Goal: Transaction & Acquisition: Purchase product/service

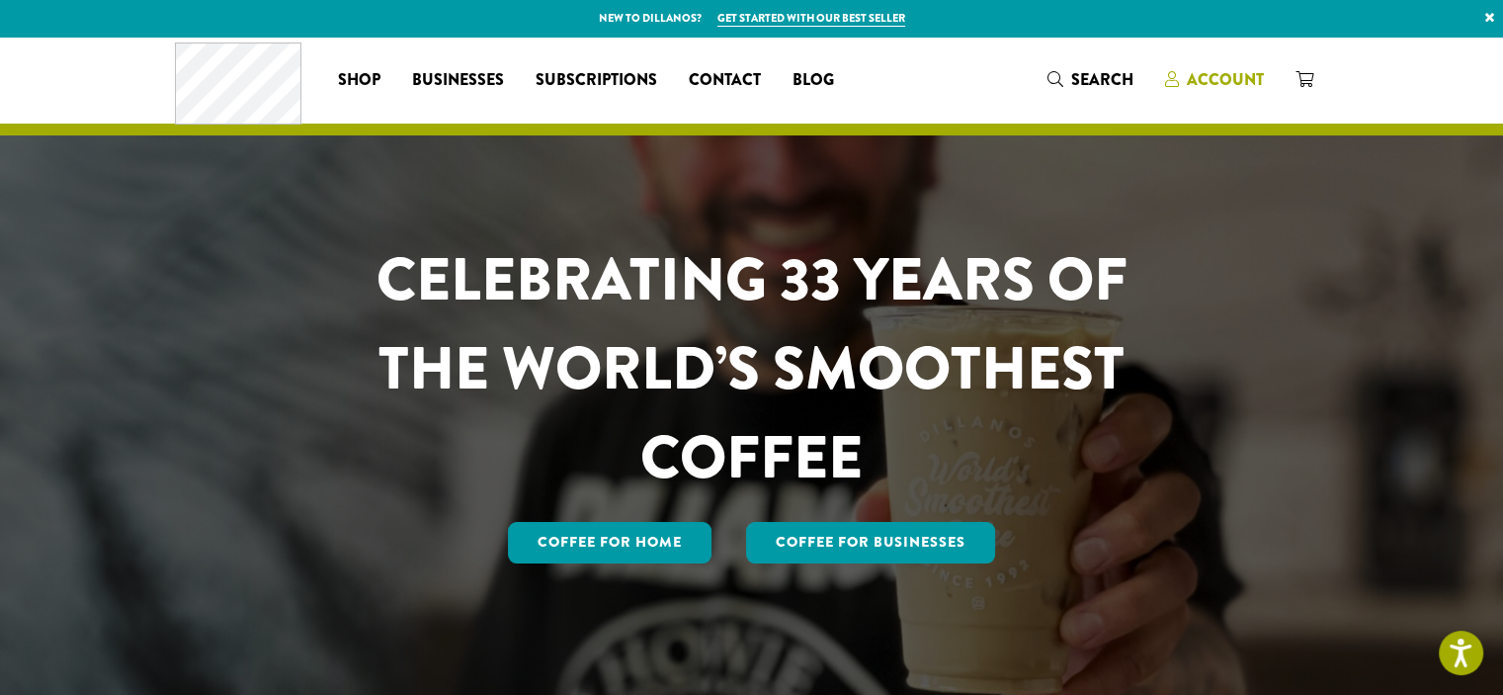
click at [1253, 82] on span "Account" at bounding box center [1225, 79] width 77 height 23
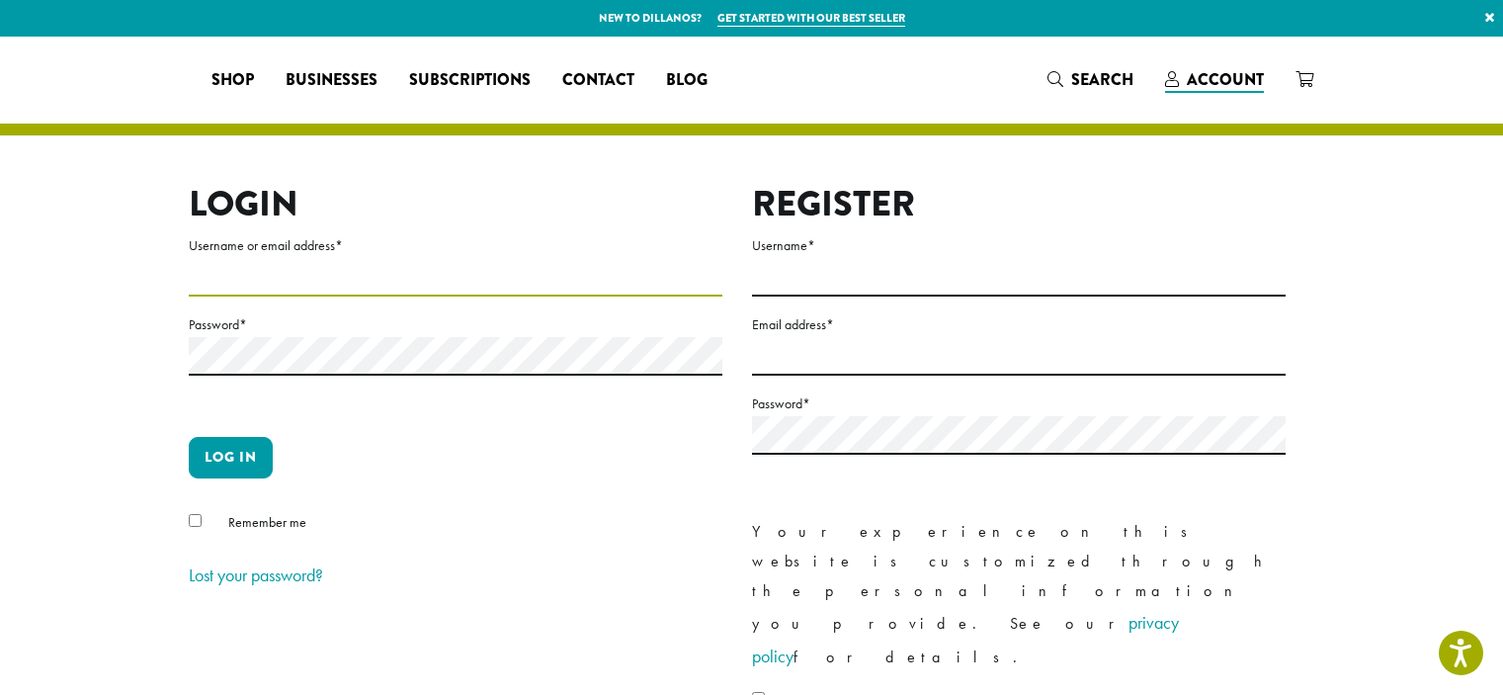
drag, startPoint x: 0, startPoint y: 0, endPoint x: 278, endPoint y: 267, distance: 385.1
click at [278, 267] on input "Username or email address *" at bounding box center [456, 277] width 534 height 39
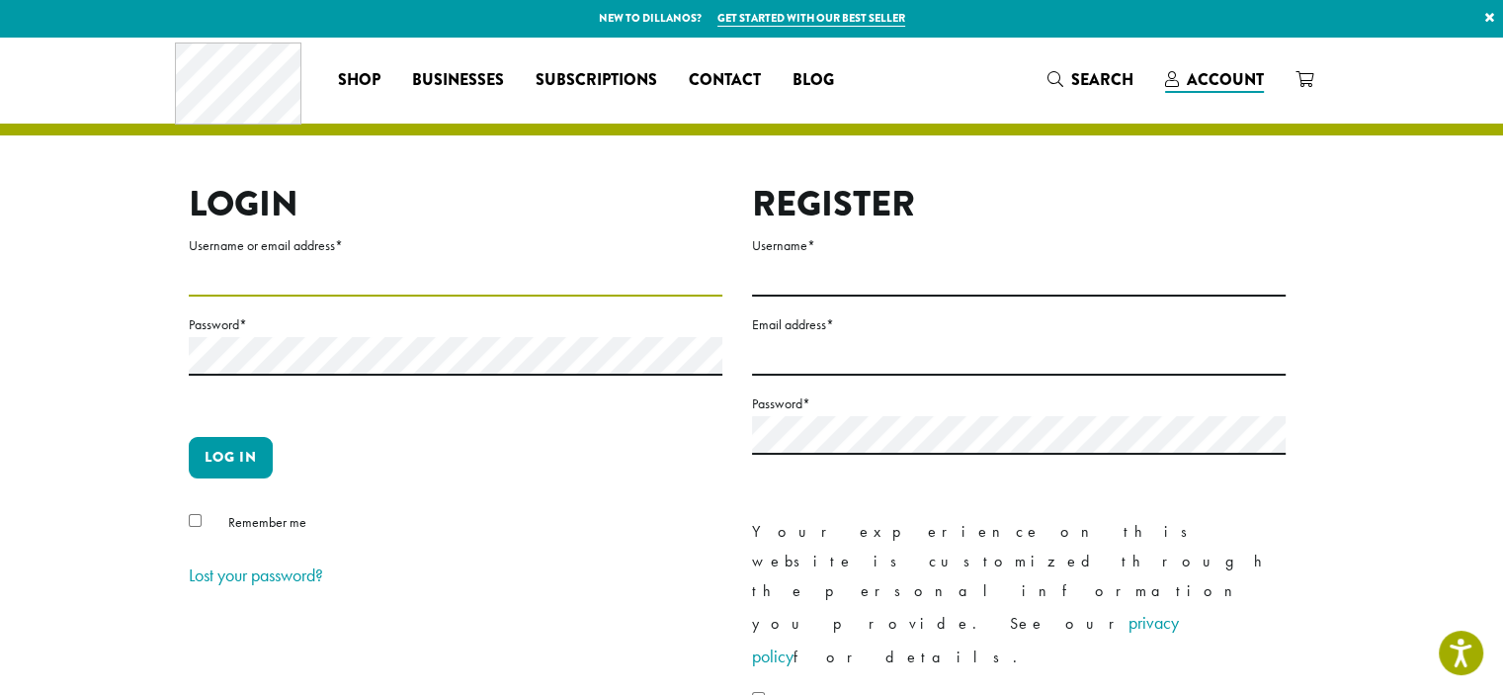
type input "**********"
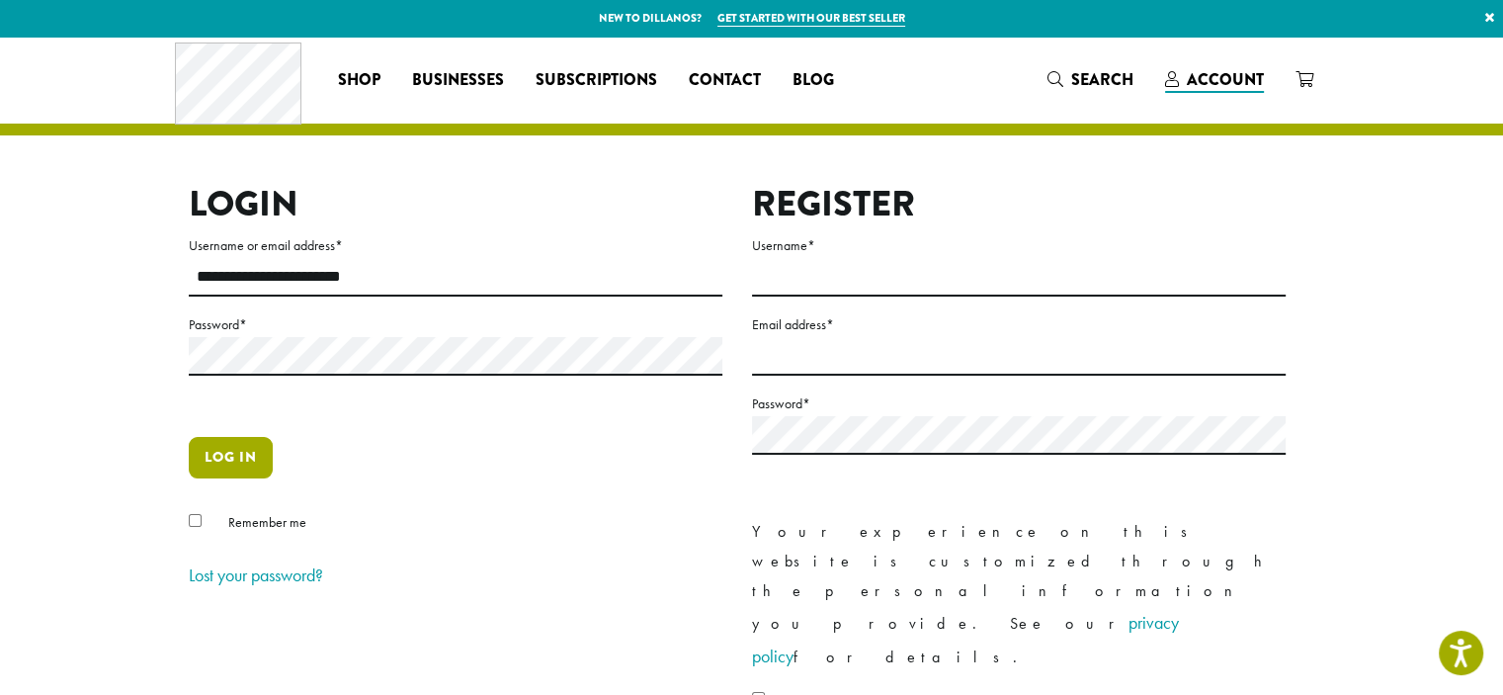
click at [255, 457] on button "Log in" at bounding box center [231, 458] width 84 height 42
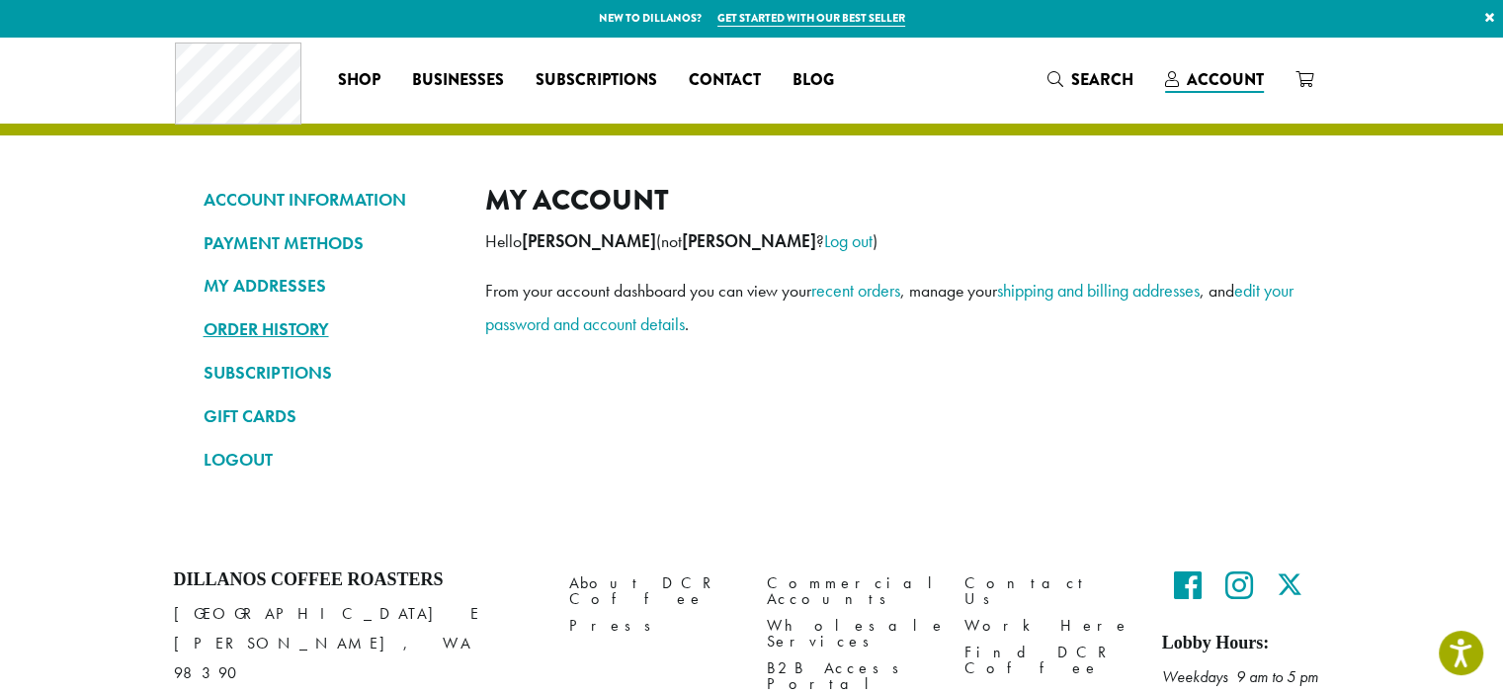
click at [236, 324] on link "ORDER HISTORY" at bounding box center [330, 329] width 252 height 34
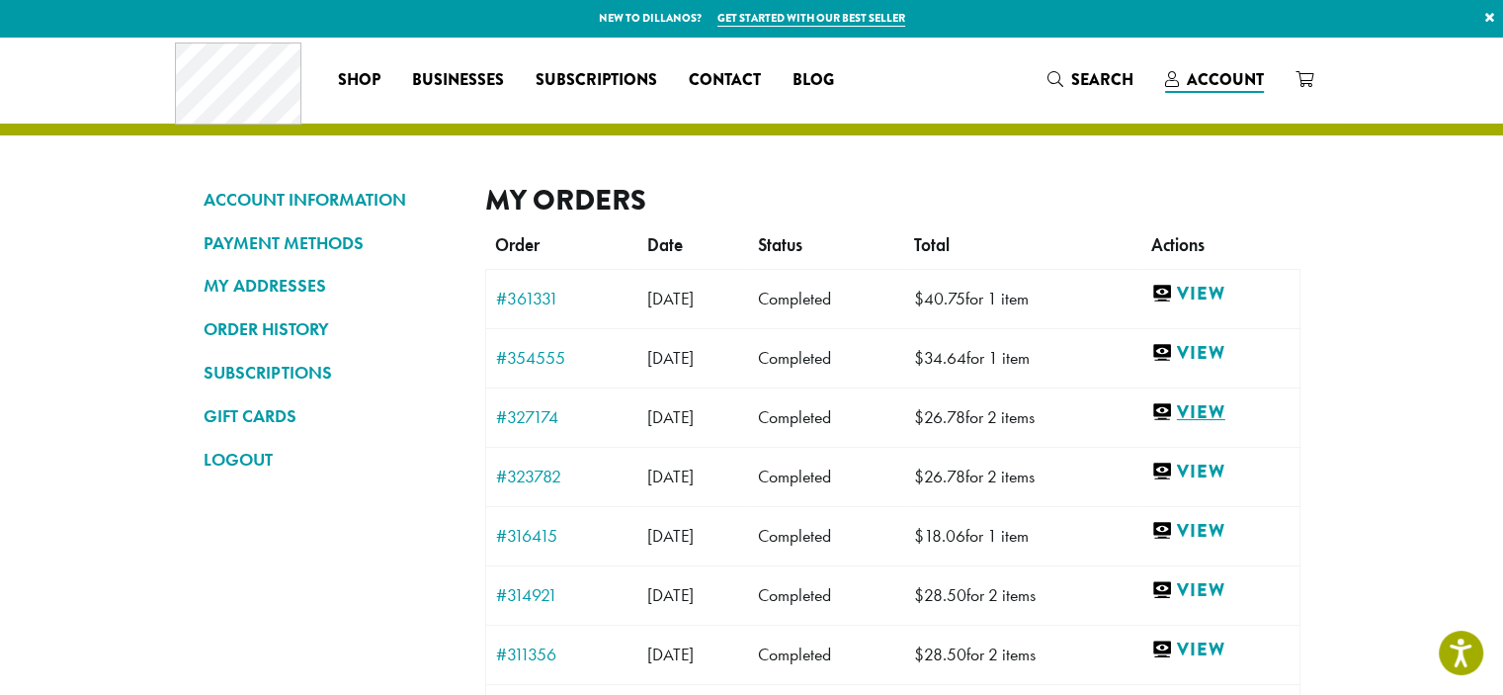
click at [1229, 409] on link "View" at bounding box center [1220, 412] width 138 height 25
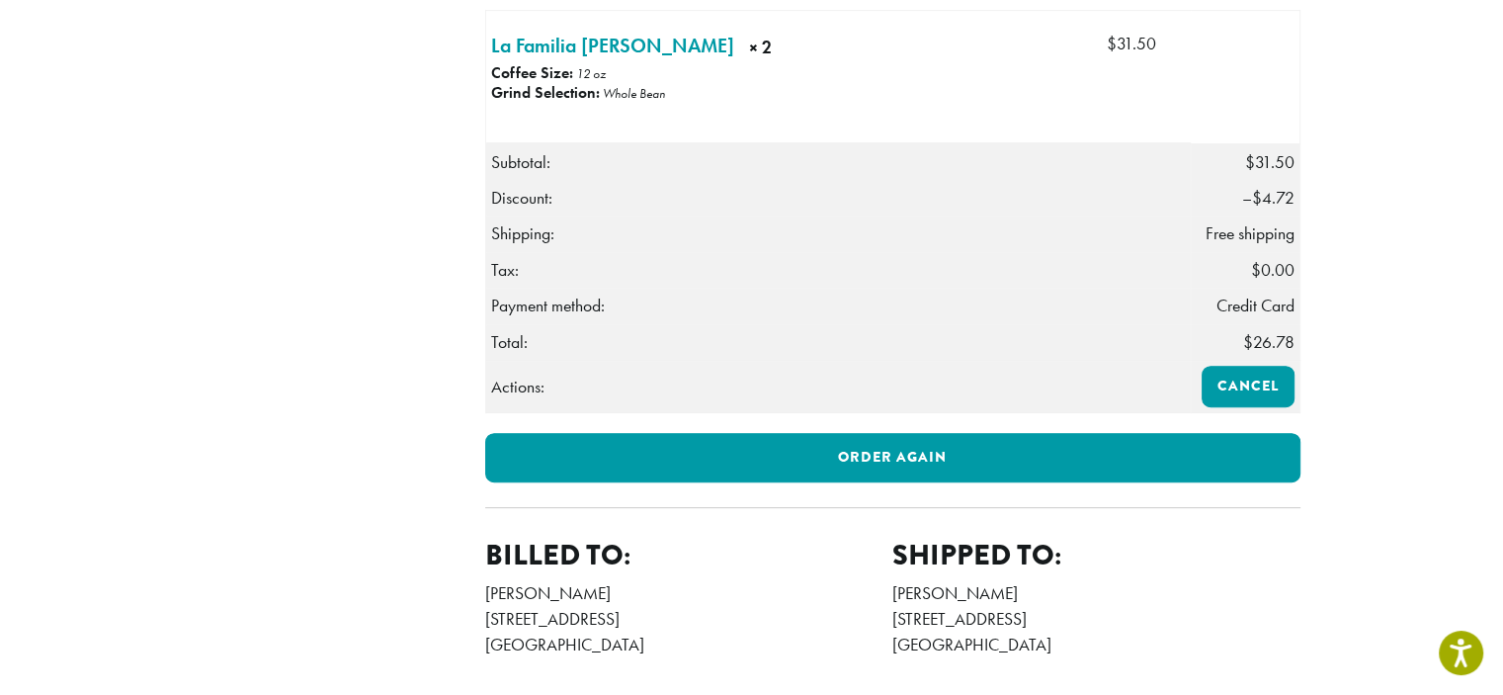
scroll to position [593, 0]
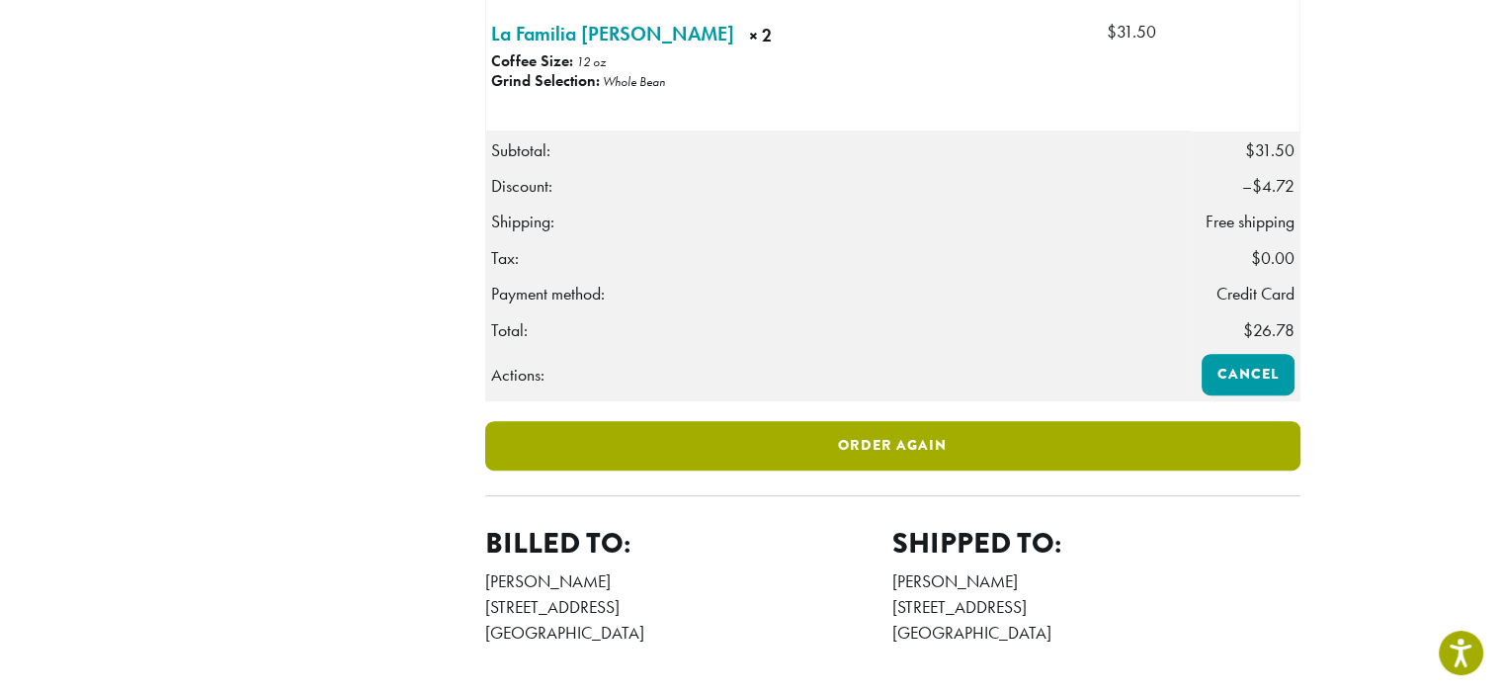
click at [893, 470] on link "Order again" at bounding box center [892, 445] width 815 height 49
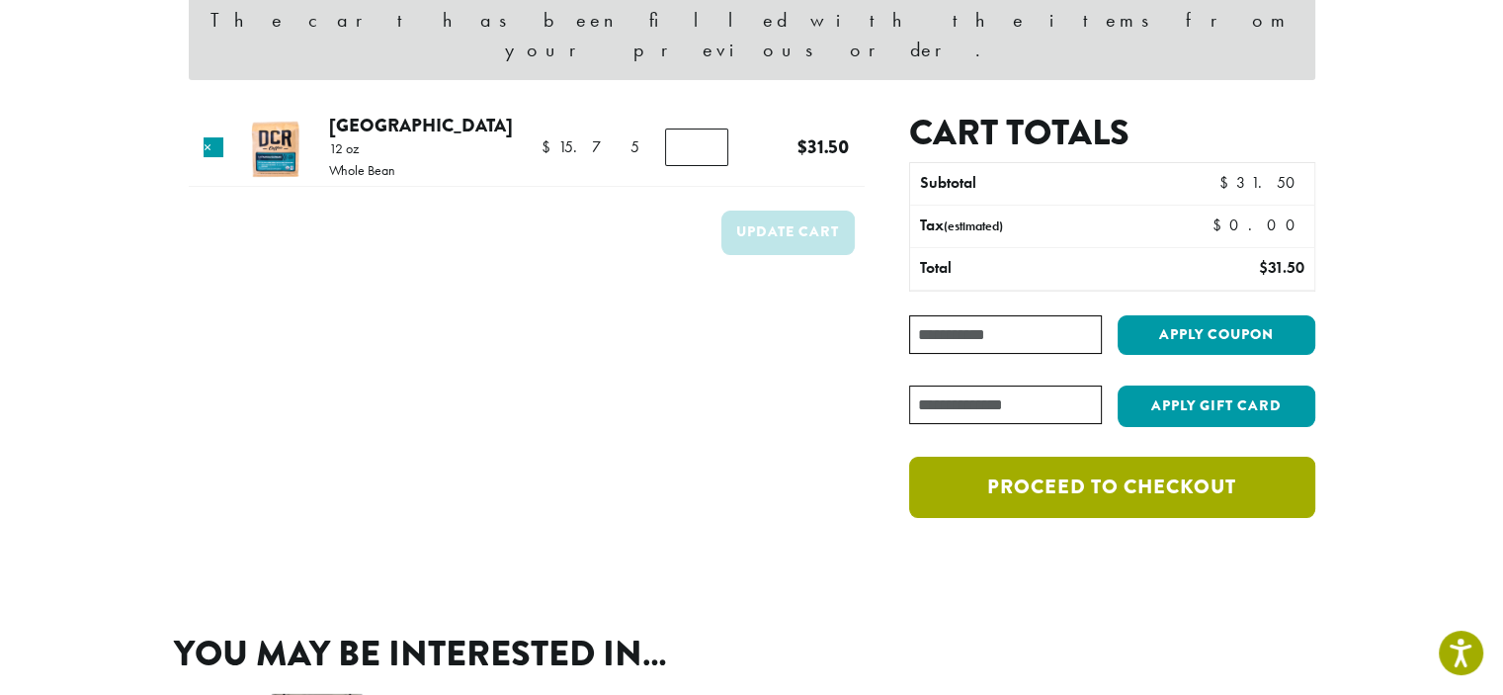
scroll to position [198, 0]
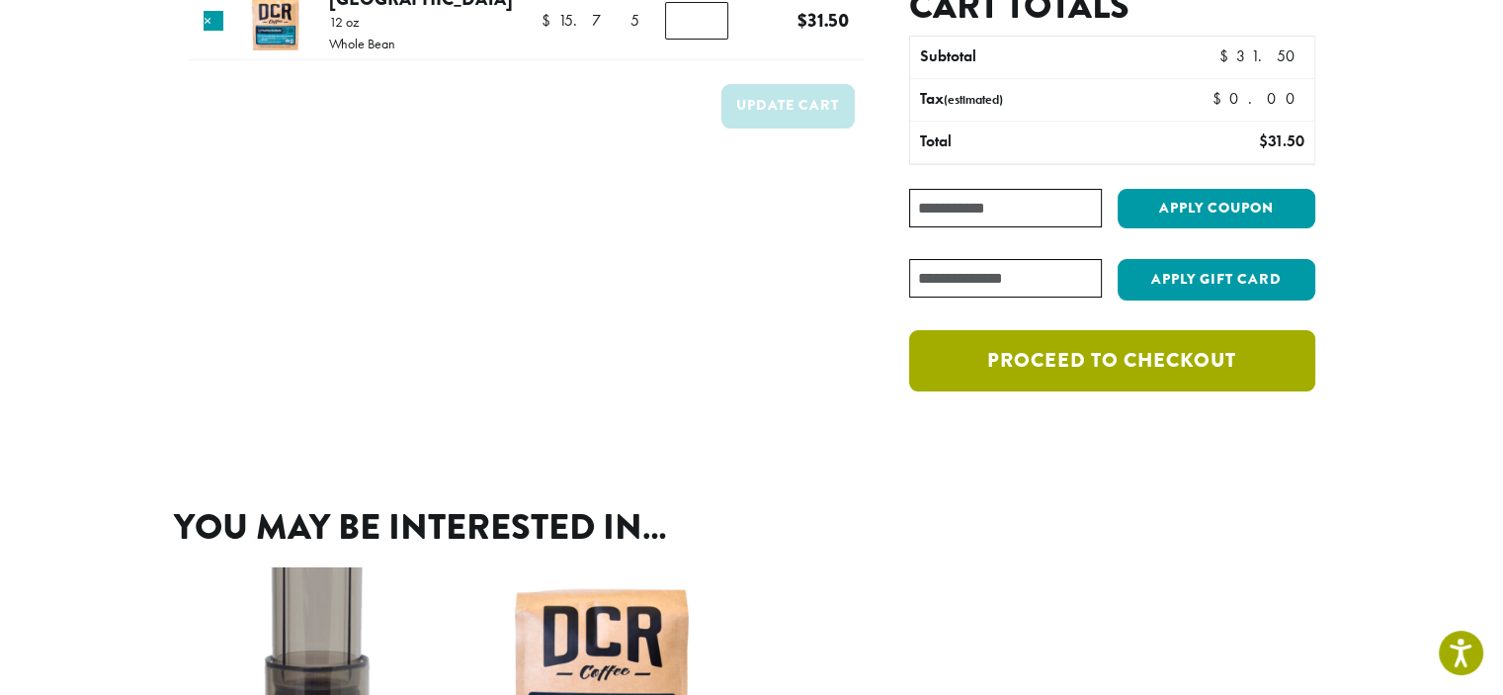
click at [1102, 361] on link "Proceed to checkout" at bounding box center [1111, 360] width 405 height 61
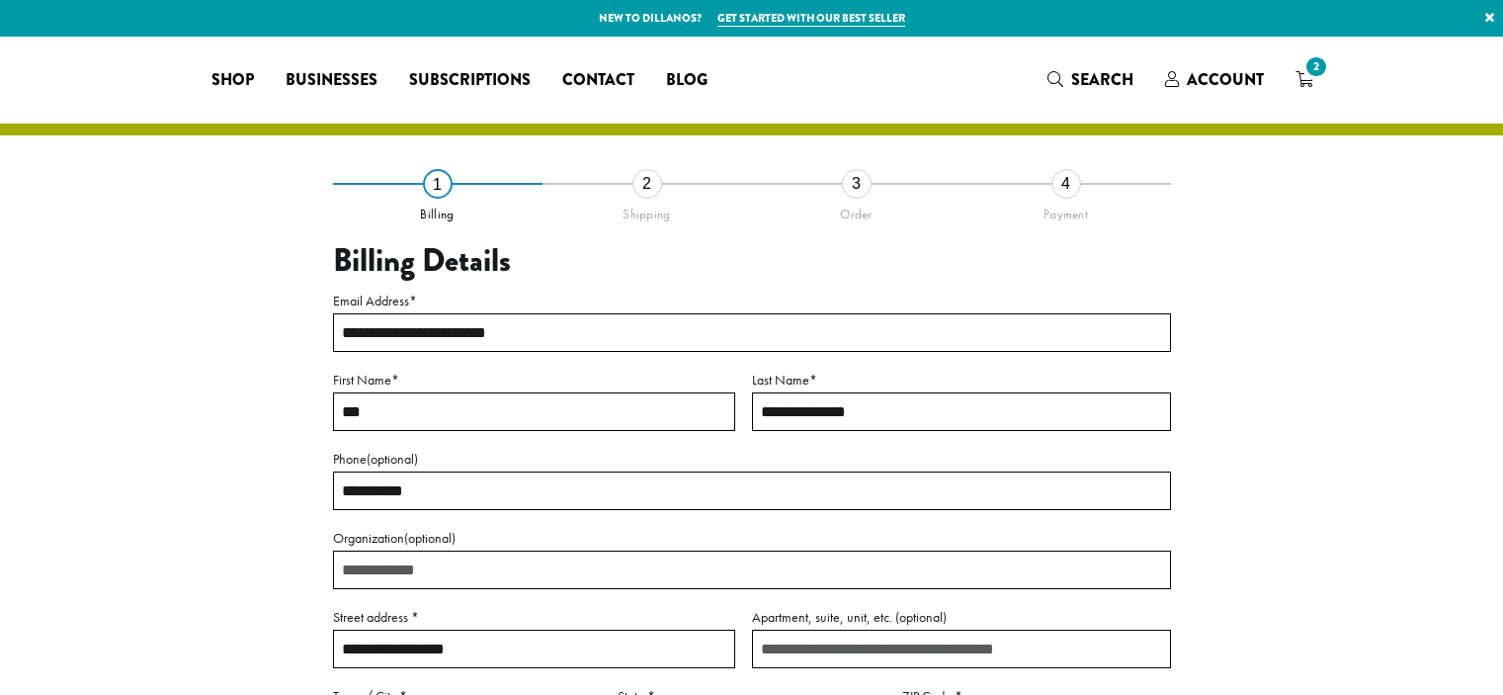
select select "**"
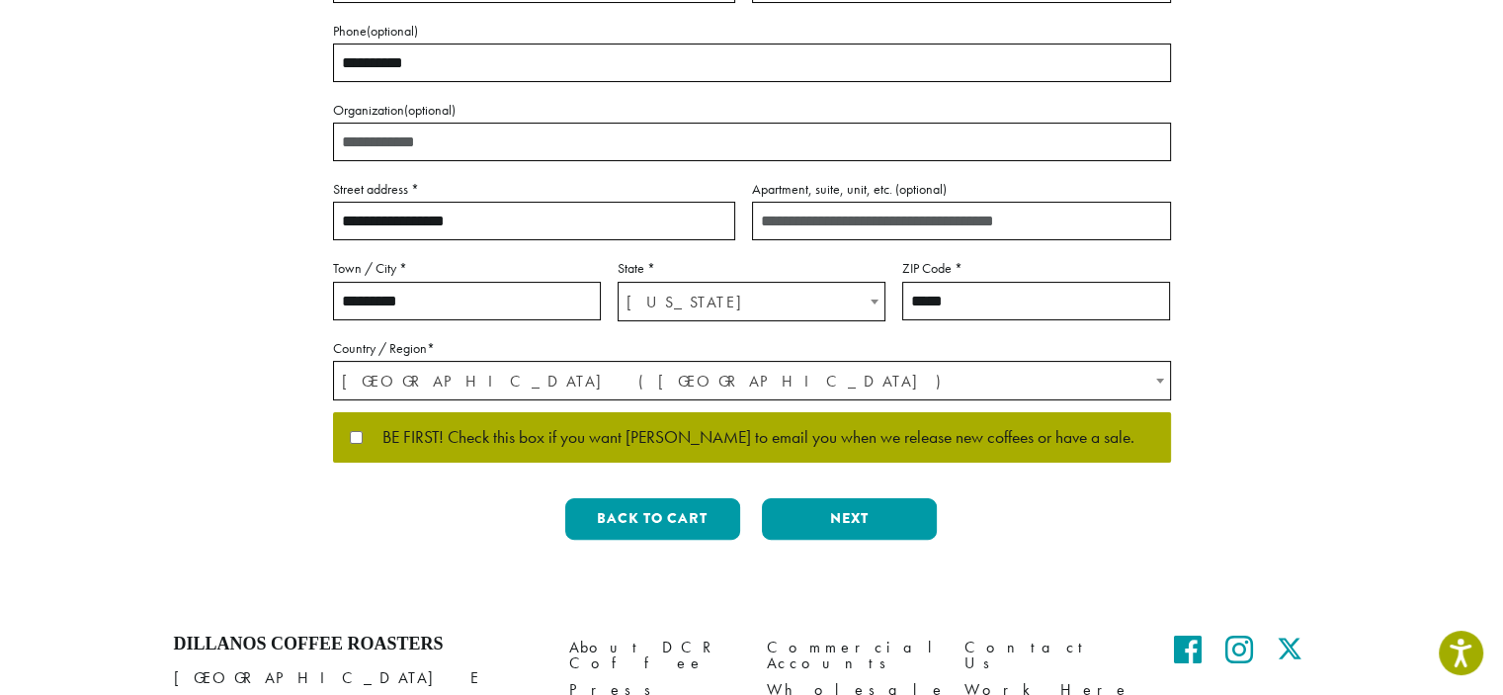
scroll to position [527, 0]
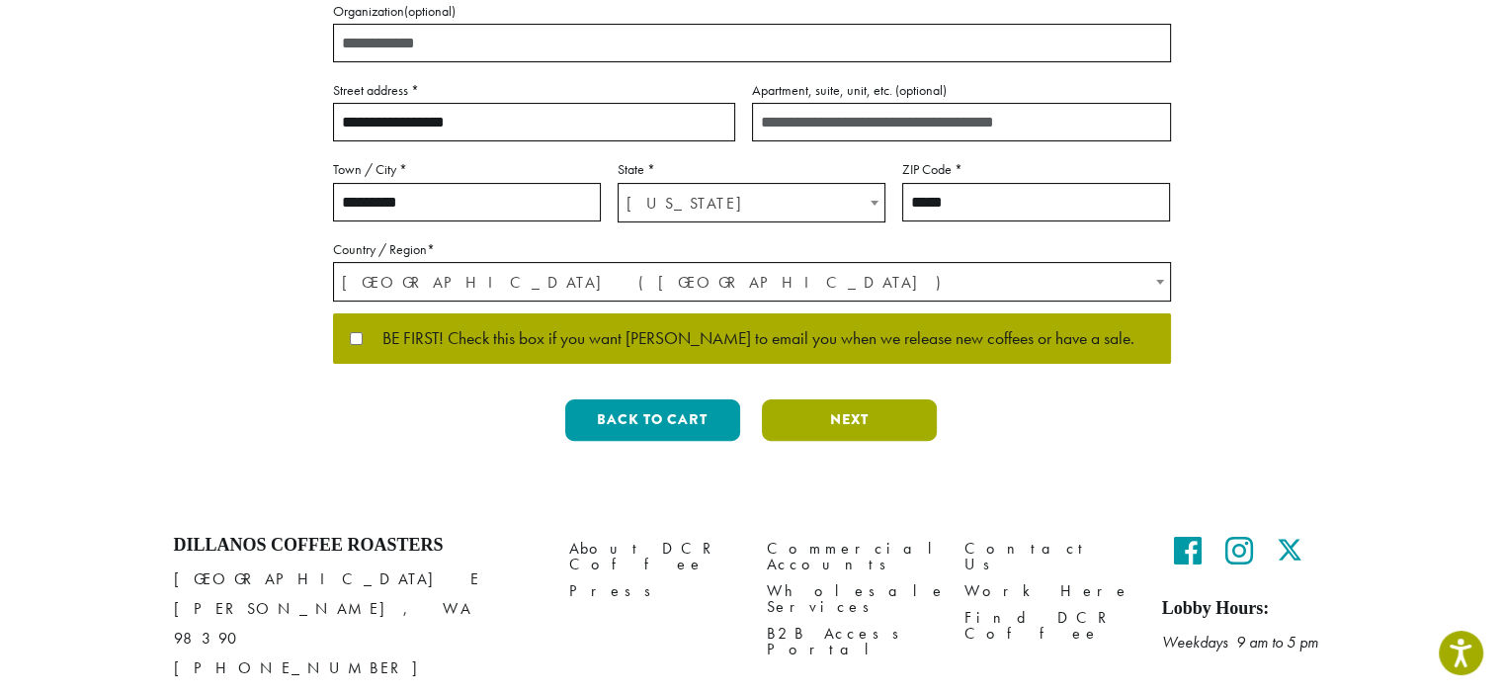
click at [885, 420] on button "Next" at bounding box center [849, 420] width 175 height 42
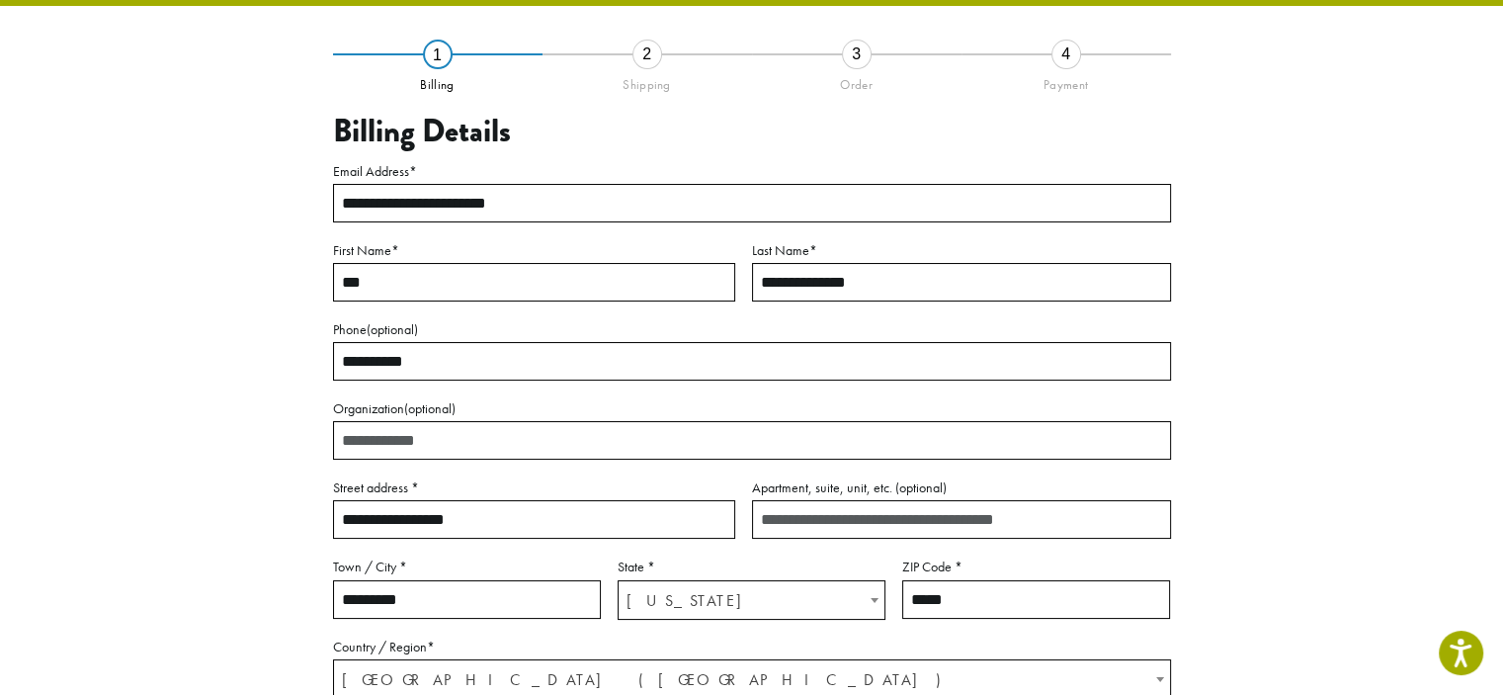
scroll to position [113, 0]
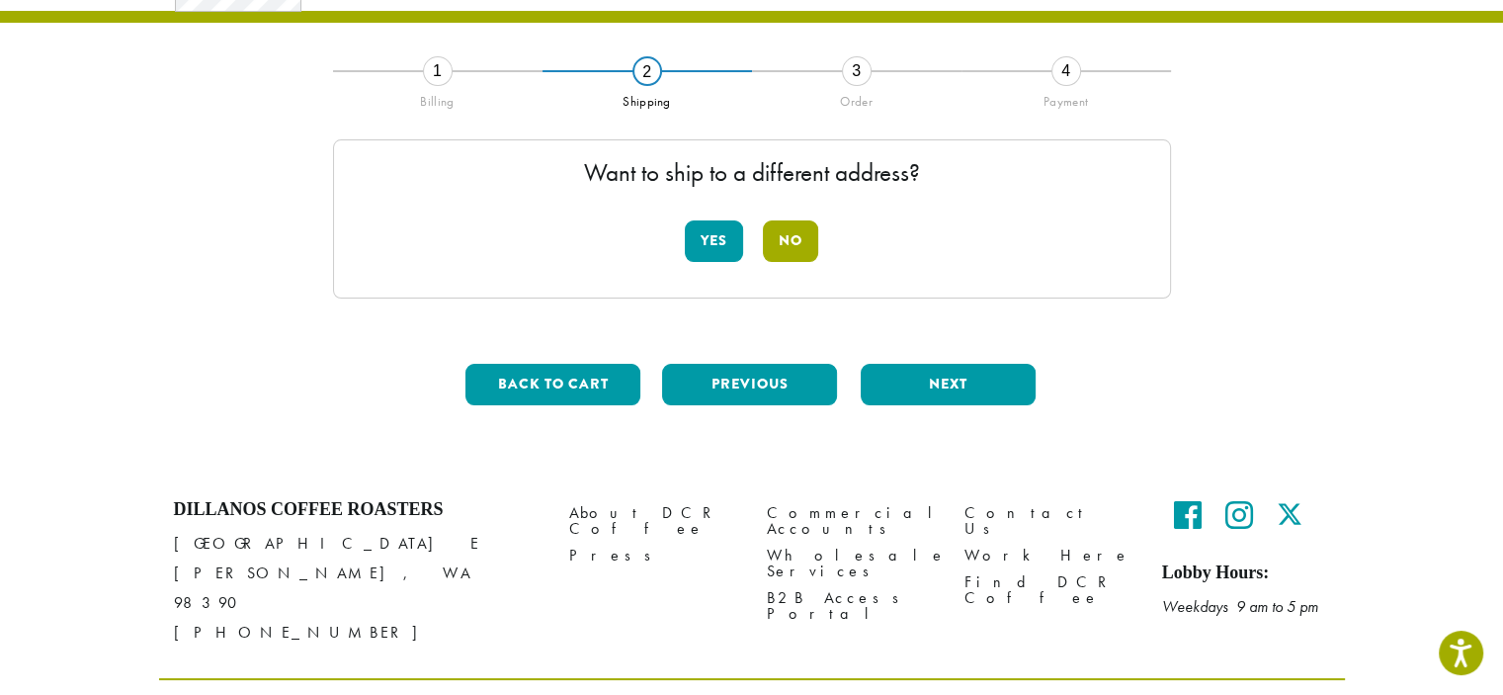
click at [804, 238] on button "No" at bounding box center [790, 241] width 55 height 42
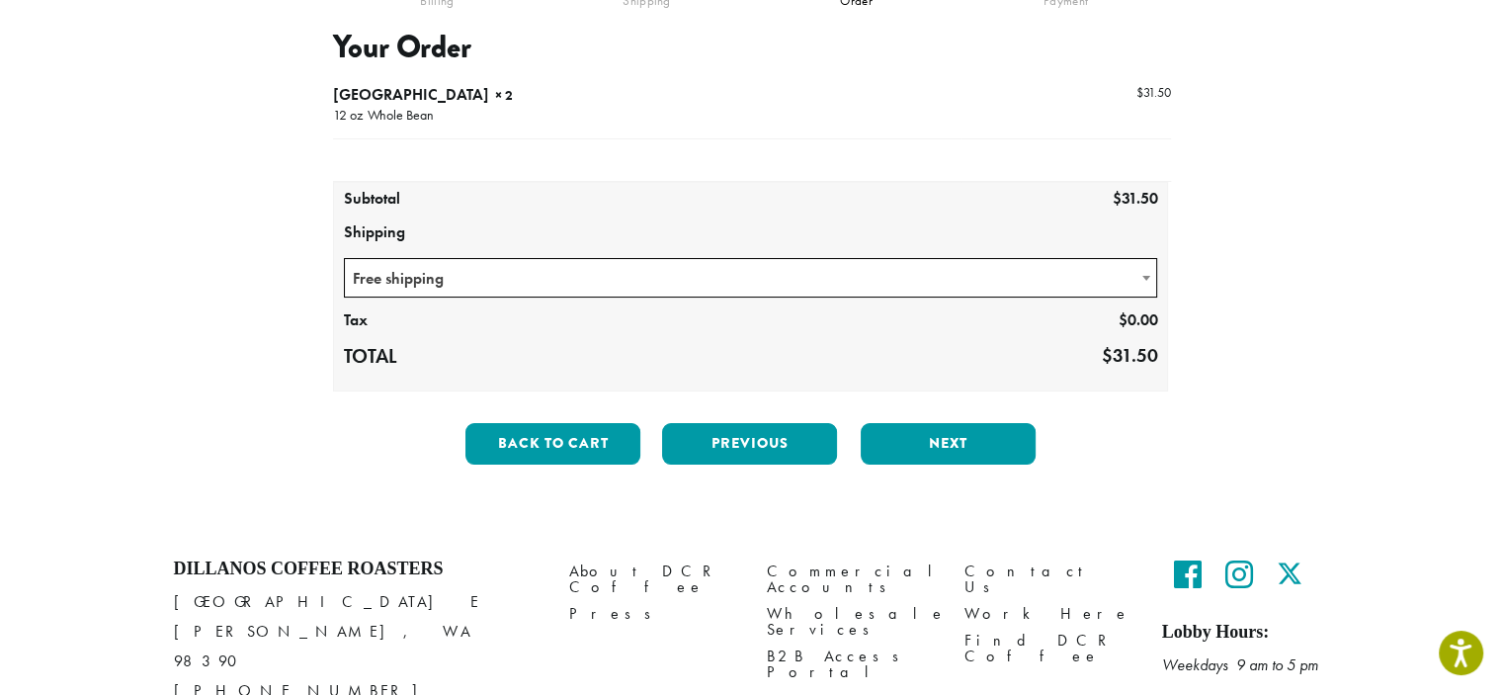
scroll to position [231, 0]
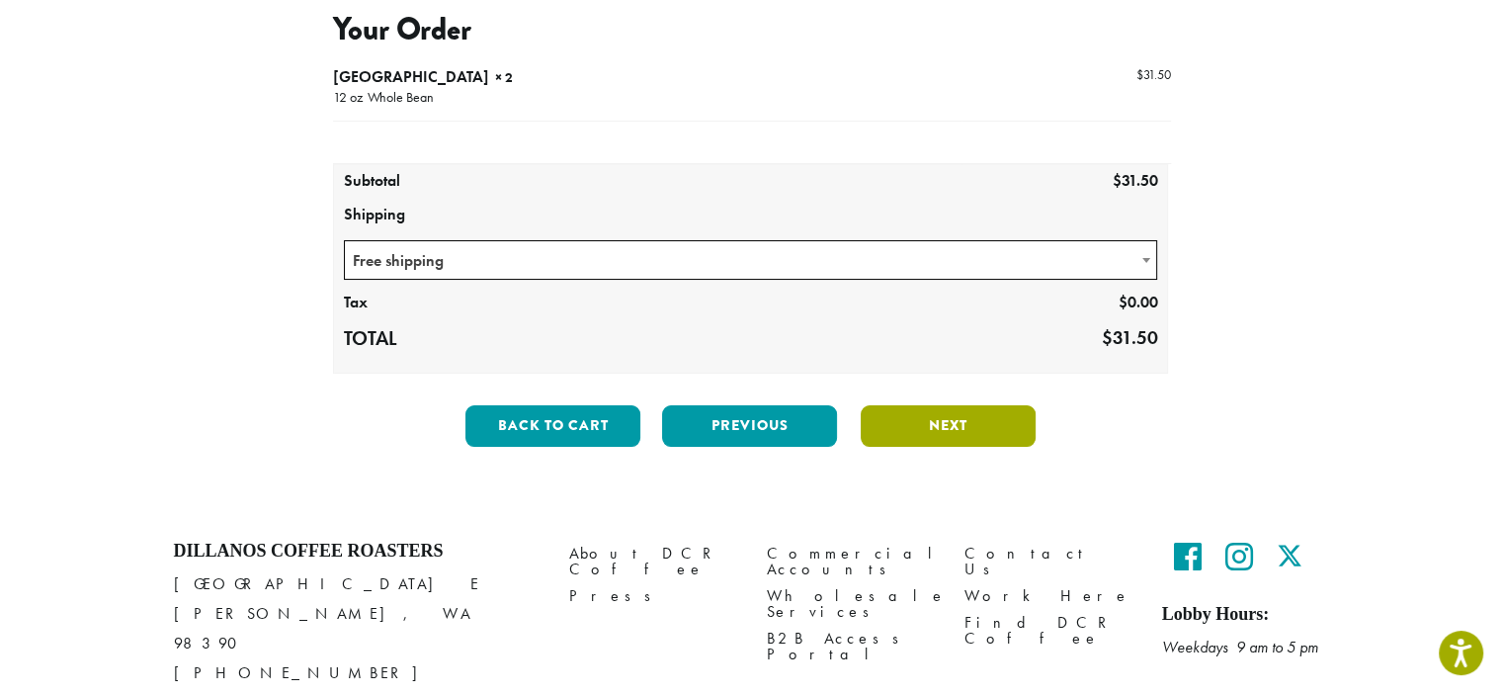
click at [970, 426] on button "Next" at bounding box center [948, 426] width 175 height 42
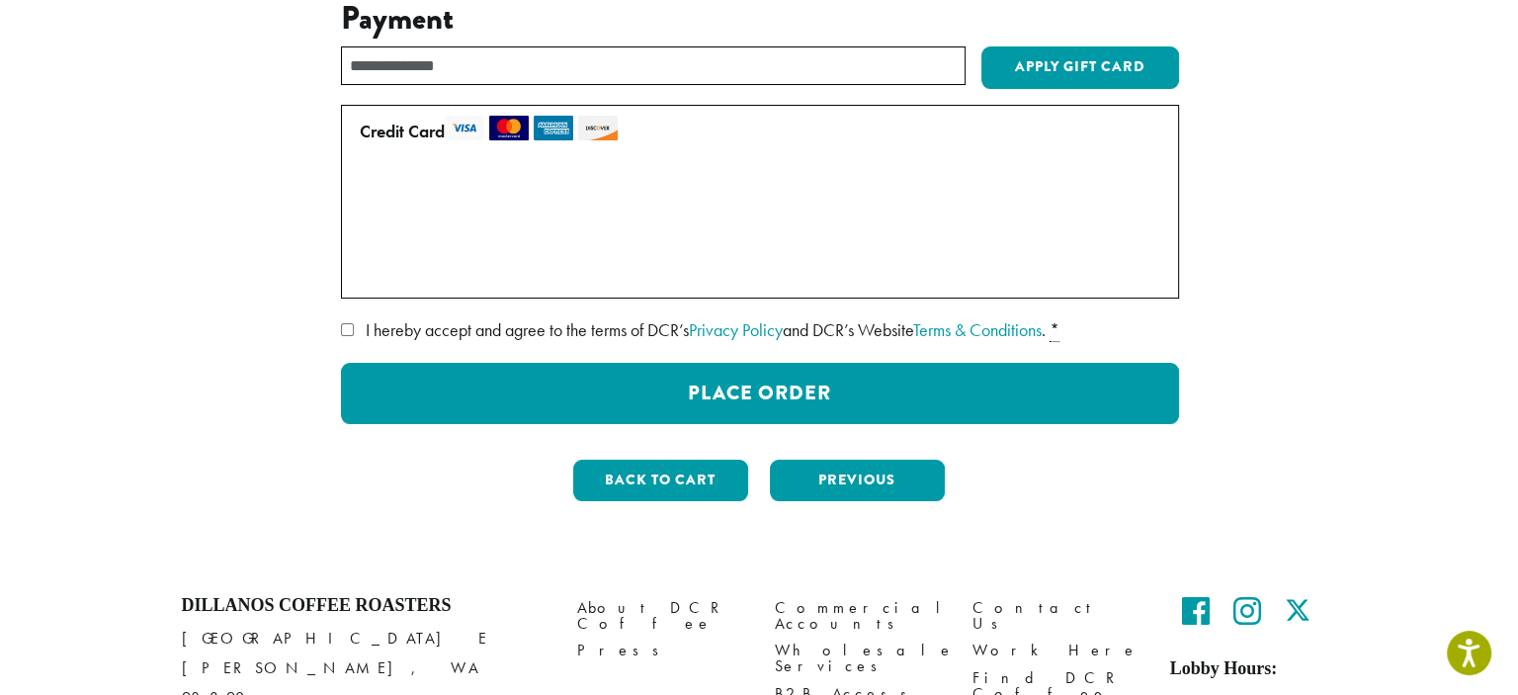
scroll to position [244, 0]
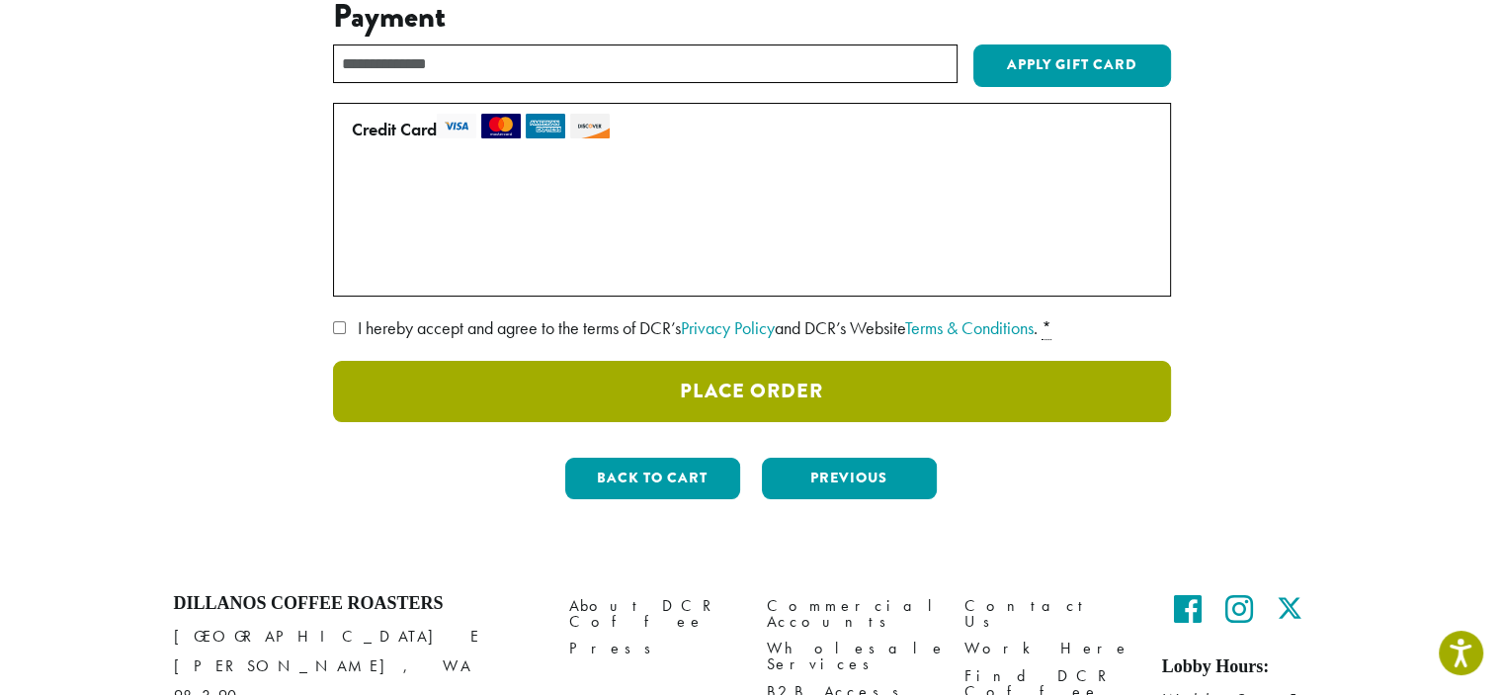
click at [780, 380] on button "Place Order" at bounding box center [752, 391] width 838 height 61
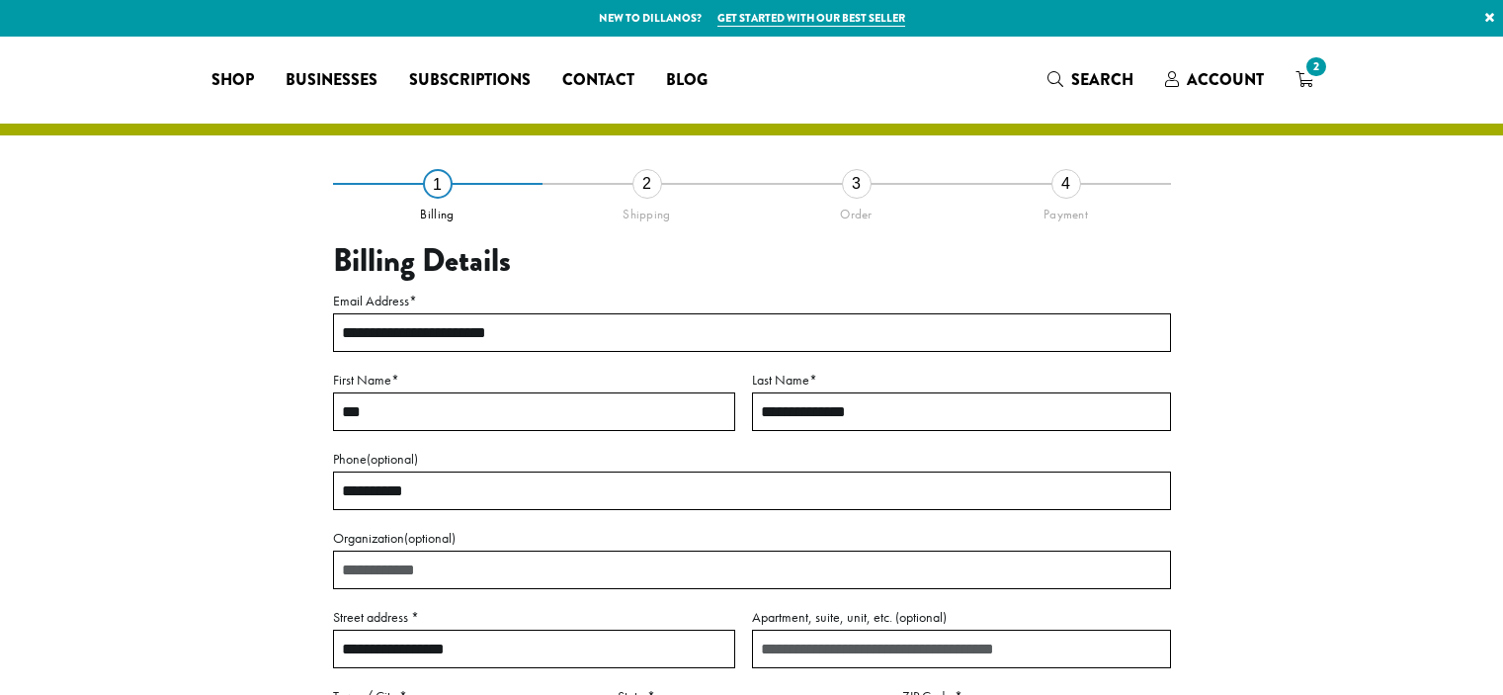
select select "**"
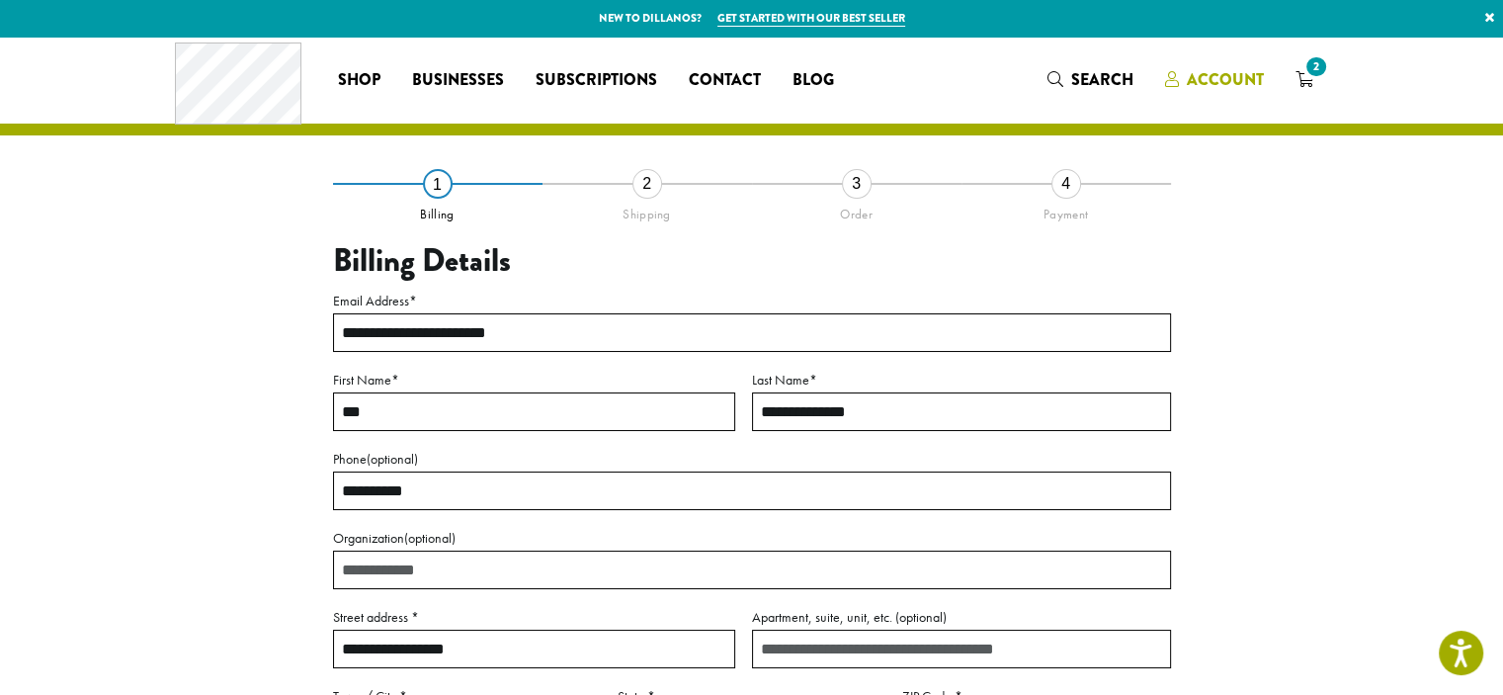
click at [1248, 77] on span "Account" at bounding box center [1225, 79] width 77 height 23
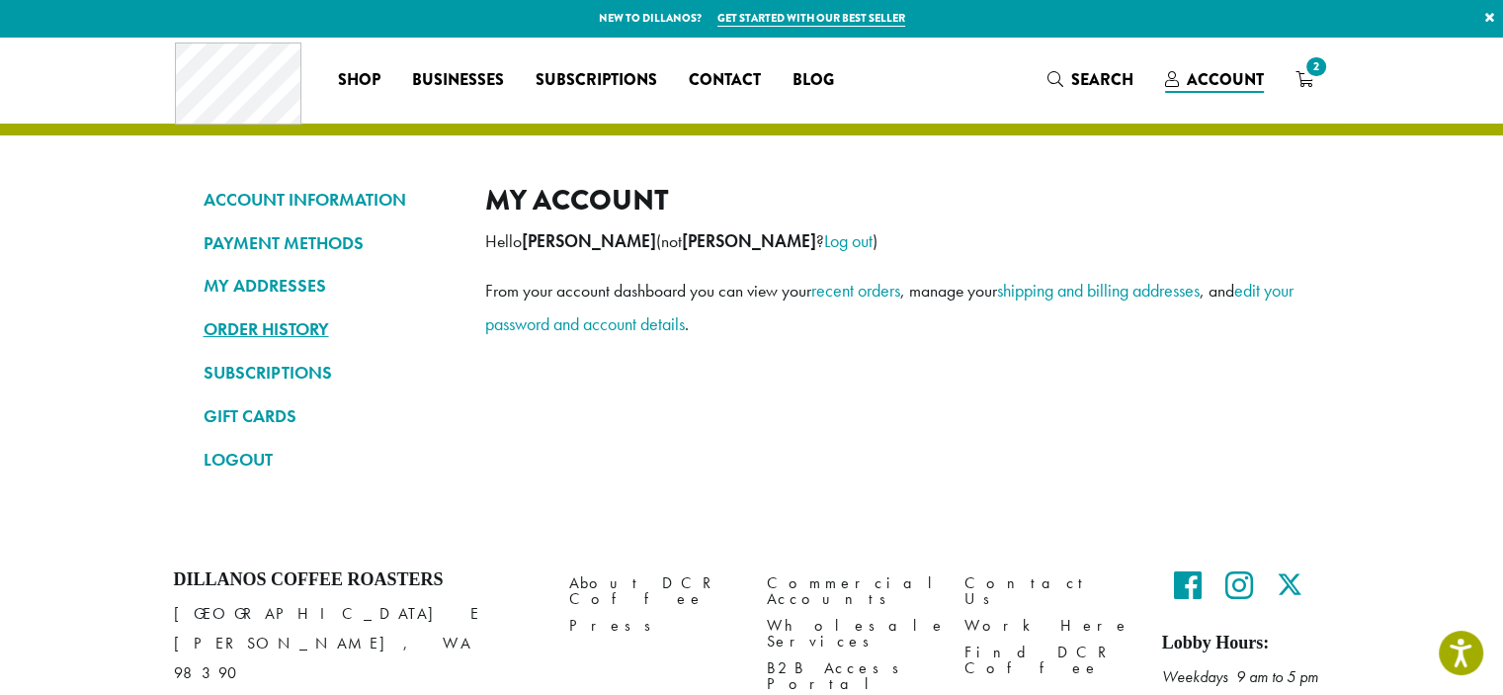
click at [249, 325] on link "ORDER HISTORY" at bounding box center [330, 329] width 252 height 34
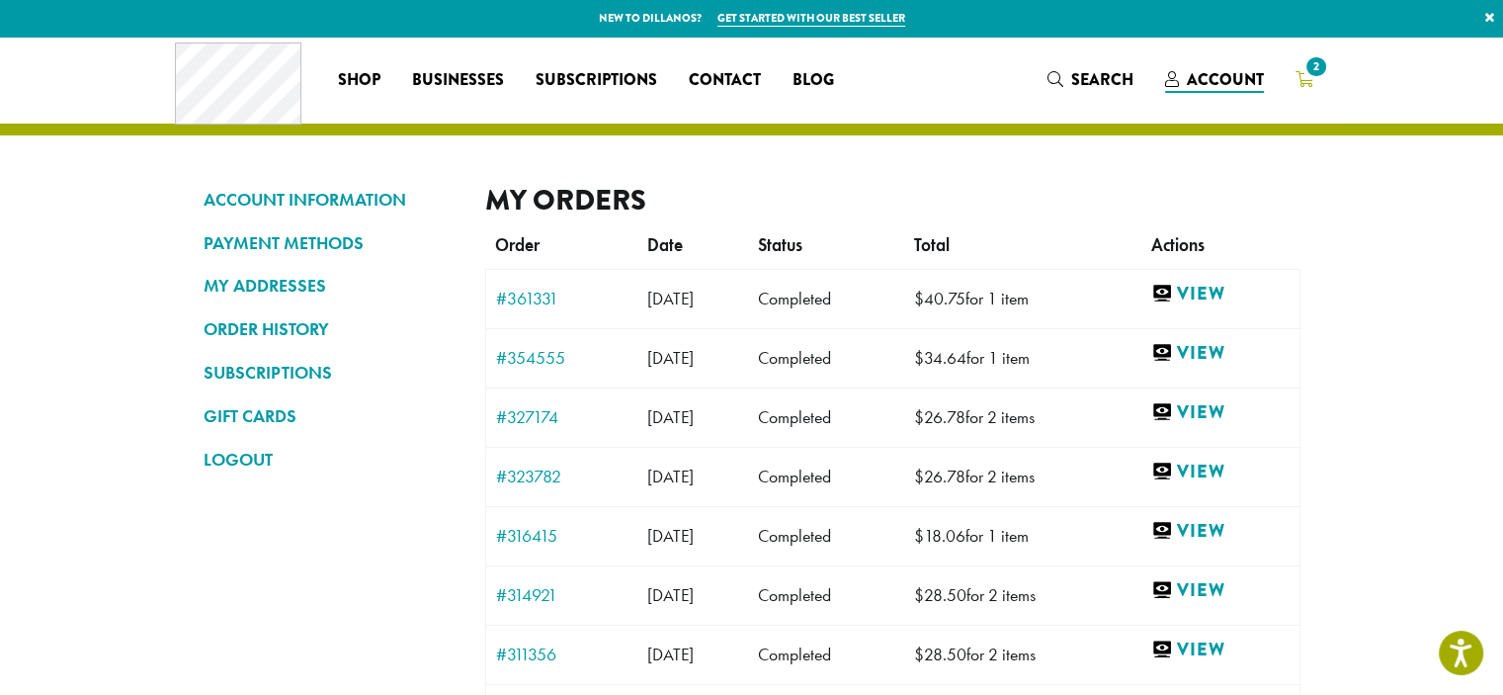
click at [1317, 63] on span "2" at bounding box center [1316, 66] width 27 height 27
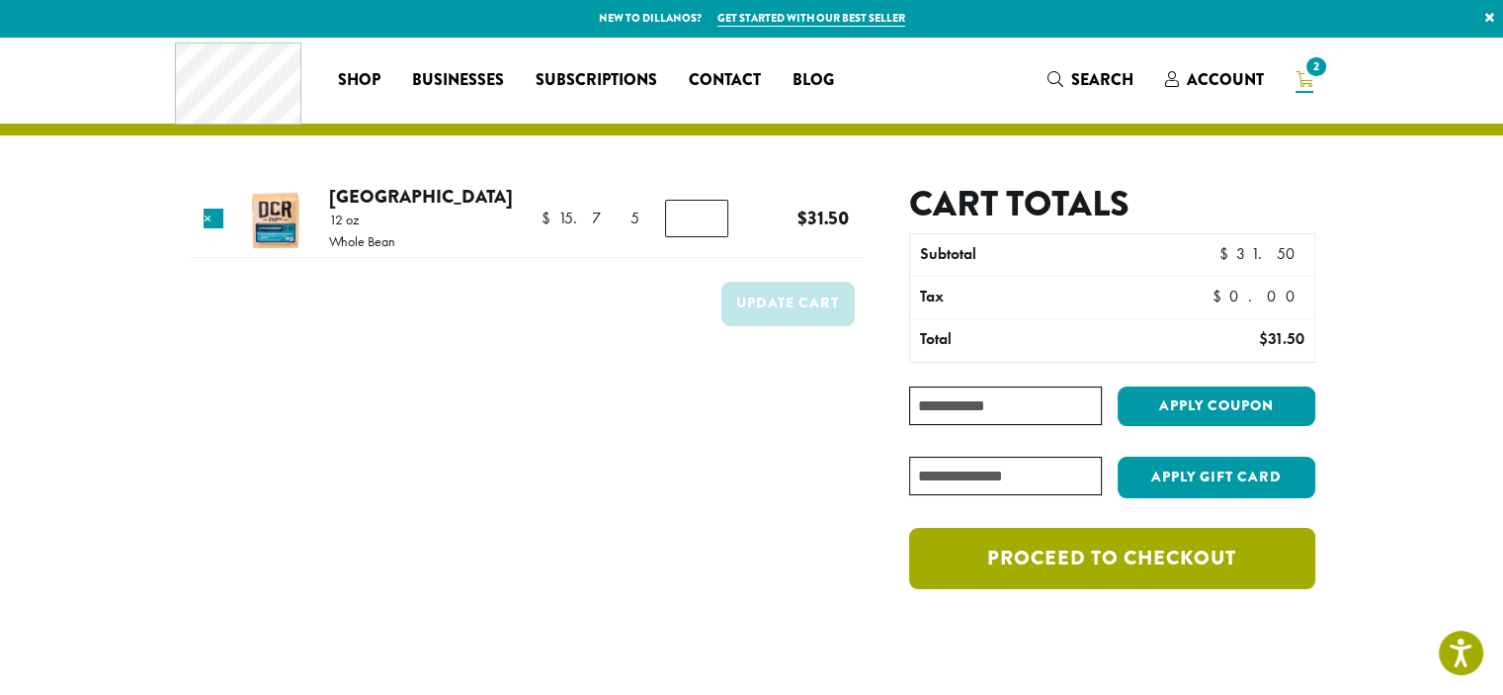
click at [1130, 554] on link "Proceed to checkout" at bounding box center [1111, 558] width 405 height 61
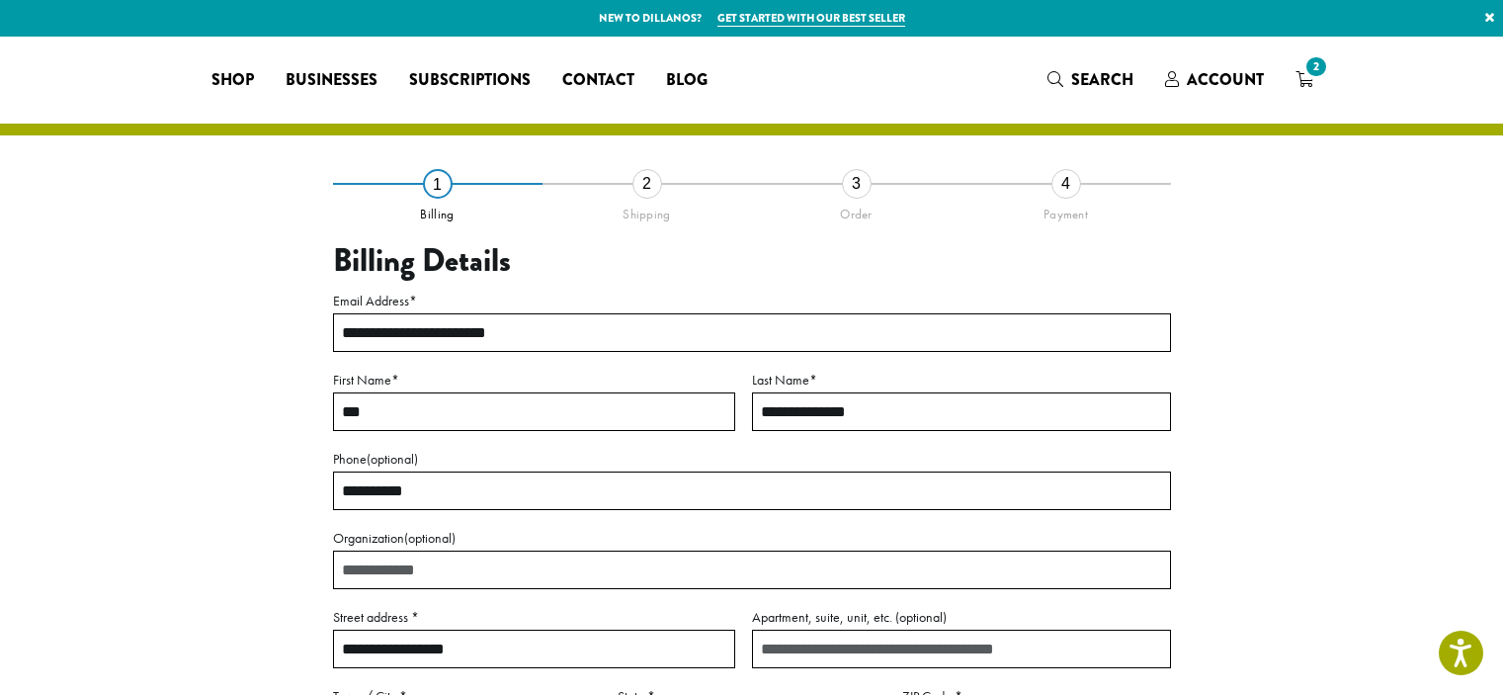
select select "**"
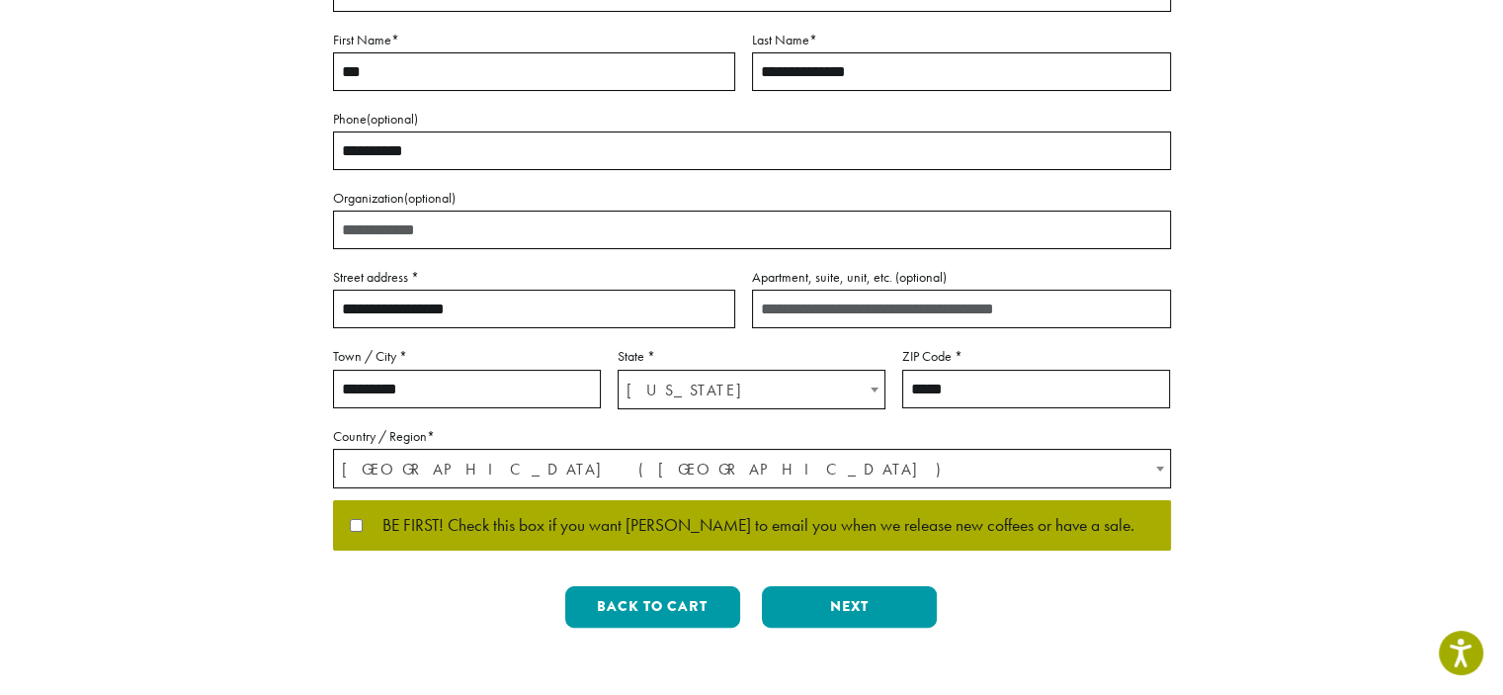
scroll to position [428, 0]
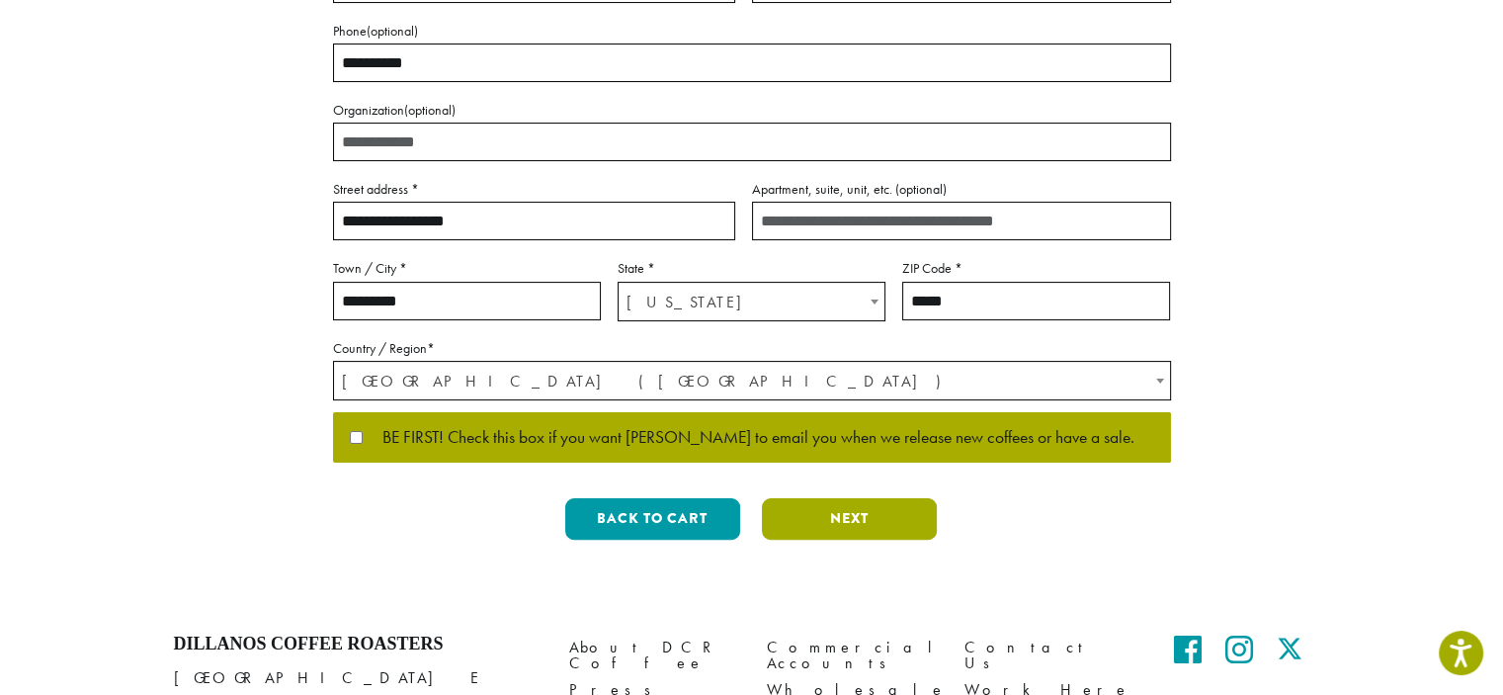
click at [882, 516] on button "Next" at bounding box center [849, 519] width 175 height 42
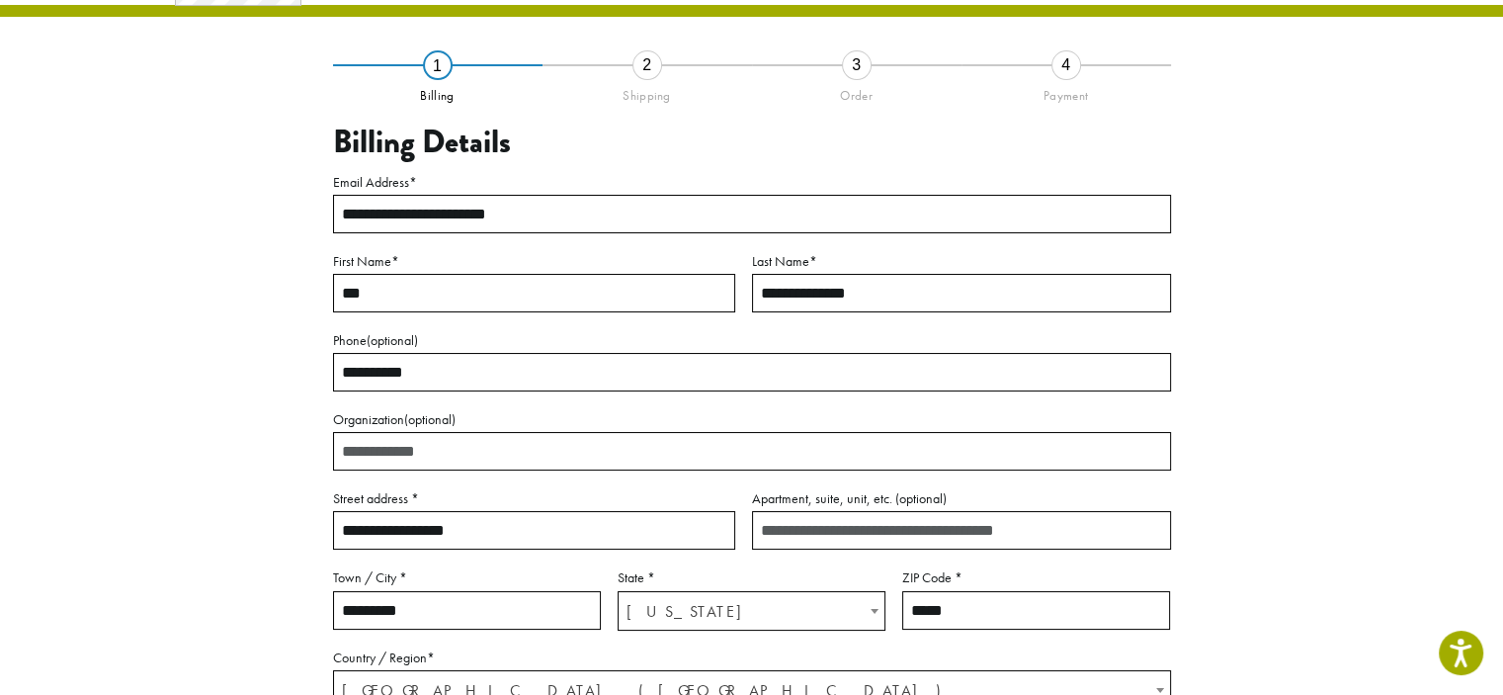
scroll to position [113, 0]
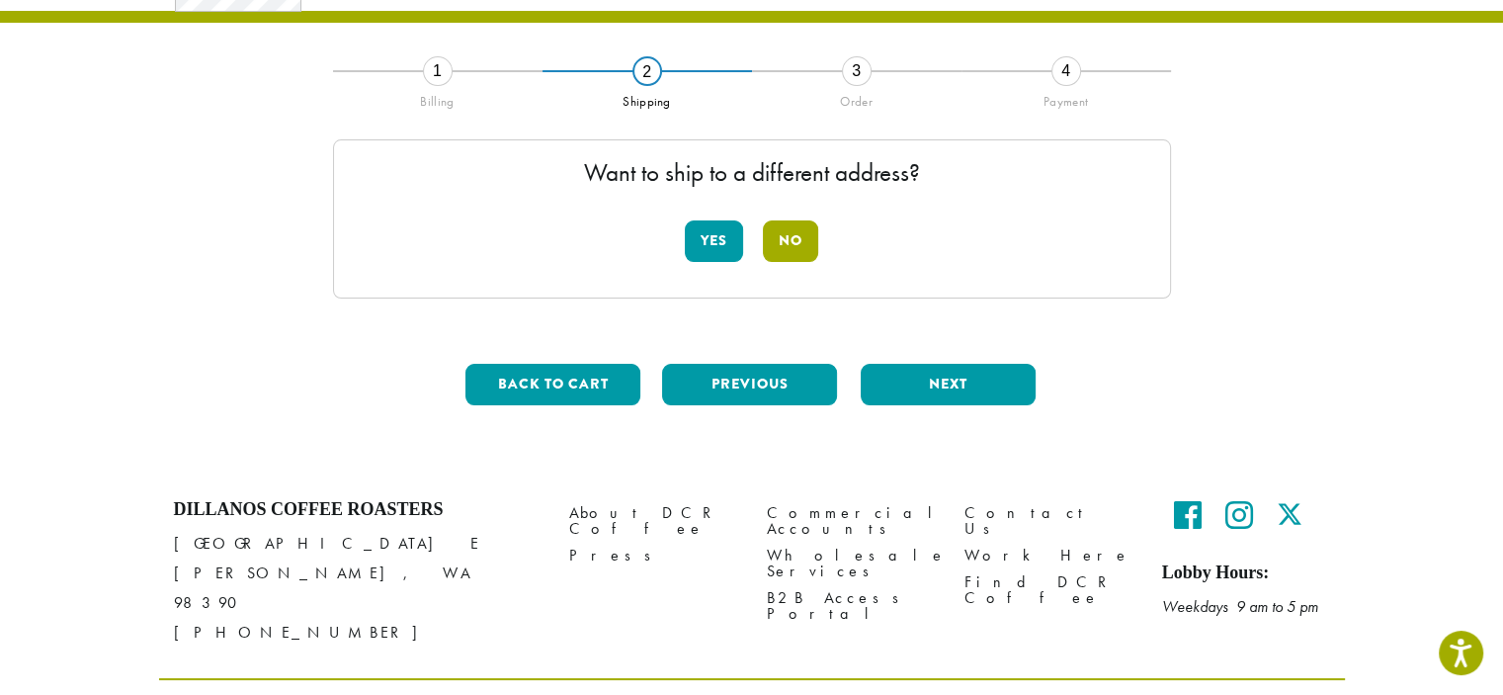
click at [790, 230] on button "No" at bounding box center [790, 241] width 55 height 42
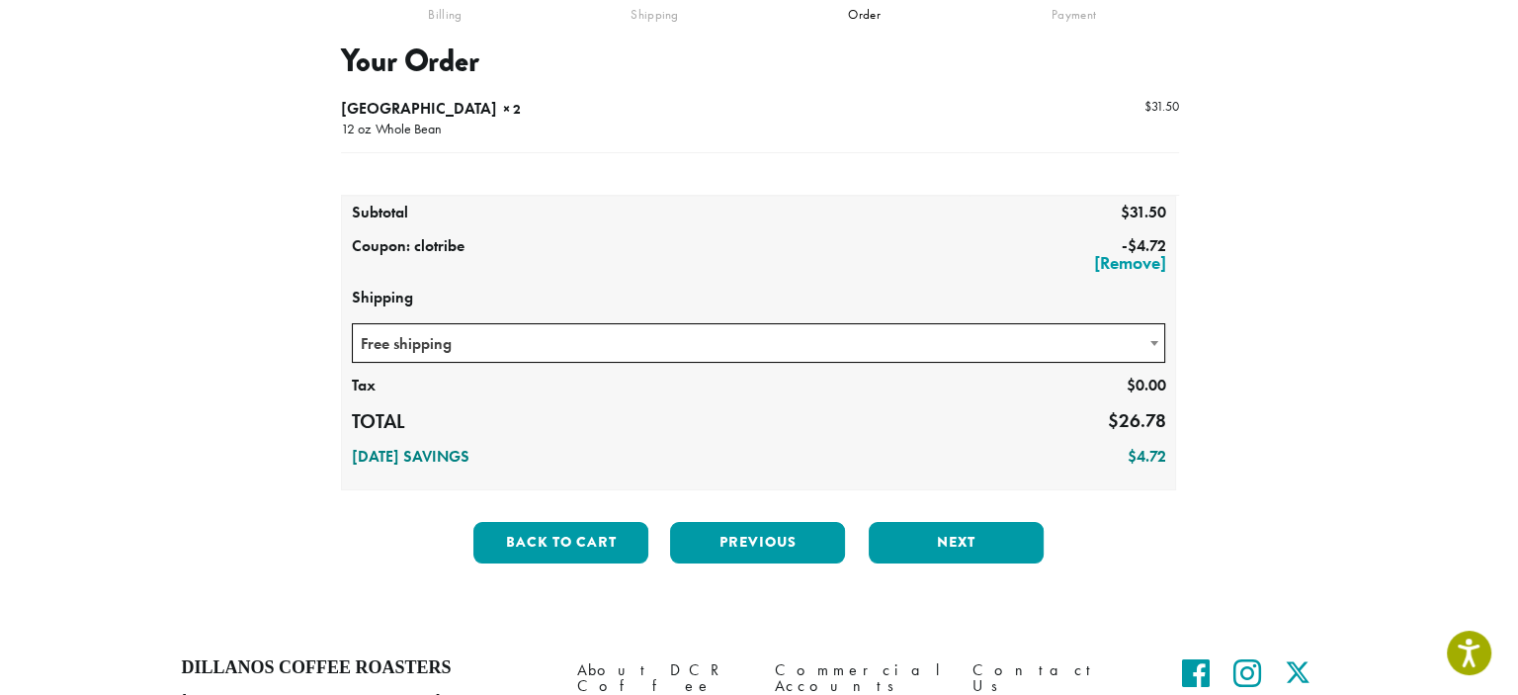
scroll to position [211, 0]
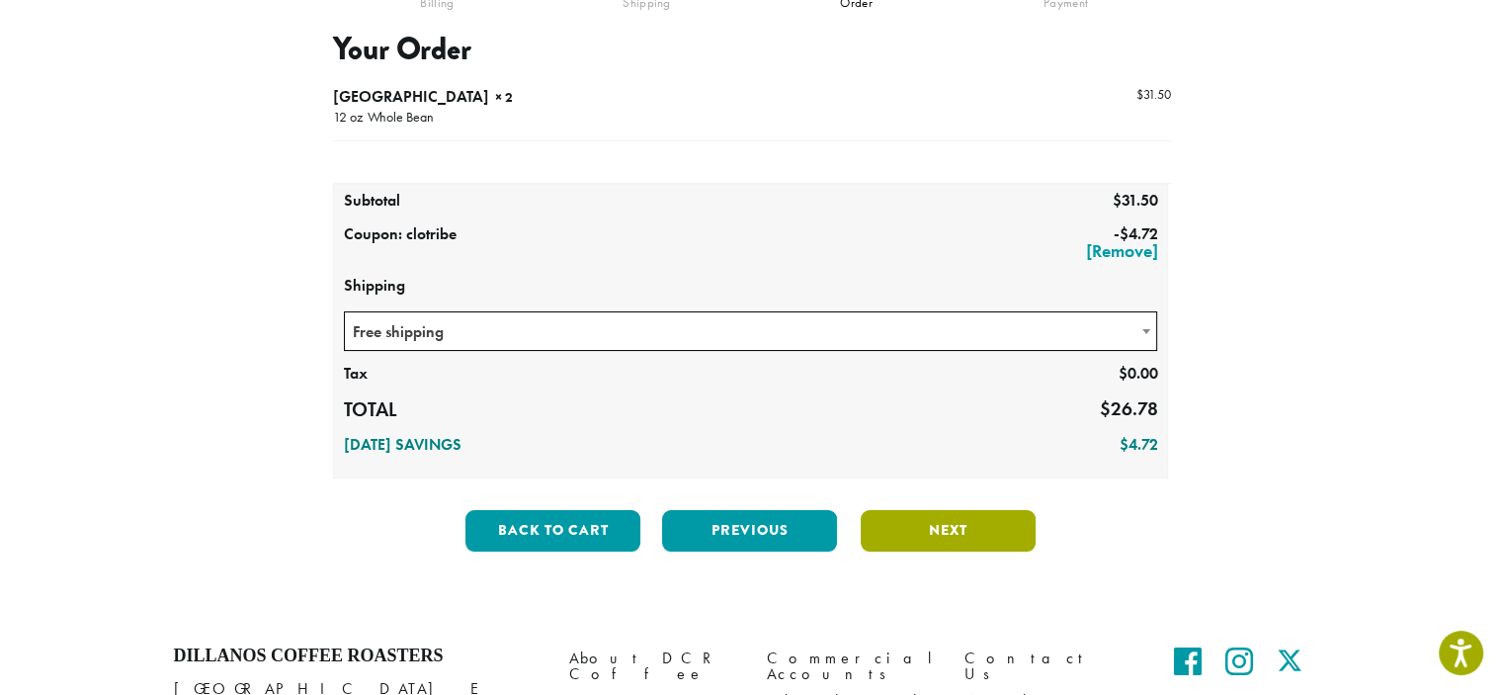
click at [961, 531] on button "Next" at bounding box center [948, 531] width 175 height 42
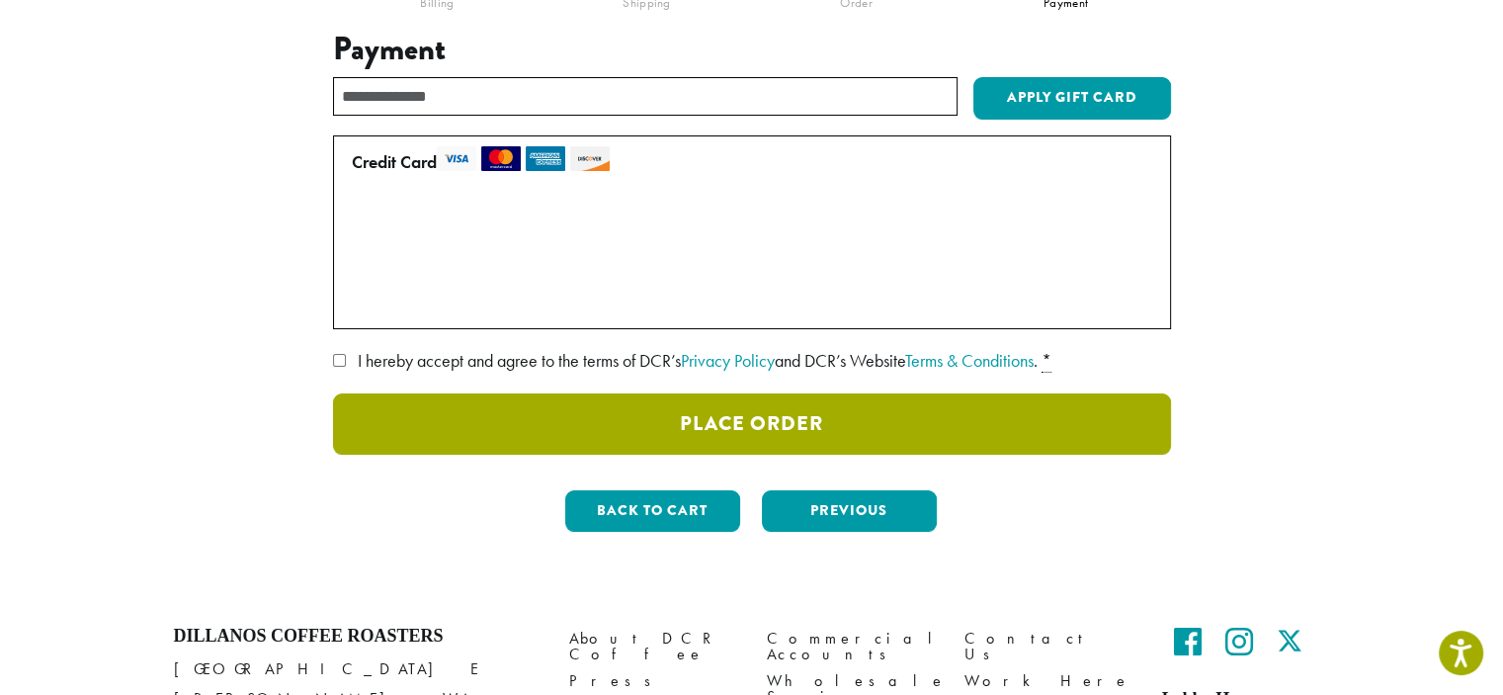
click at [782, 426] on button "Place Order" at bounding box center [752, 423] width 838 height 61
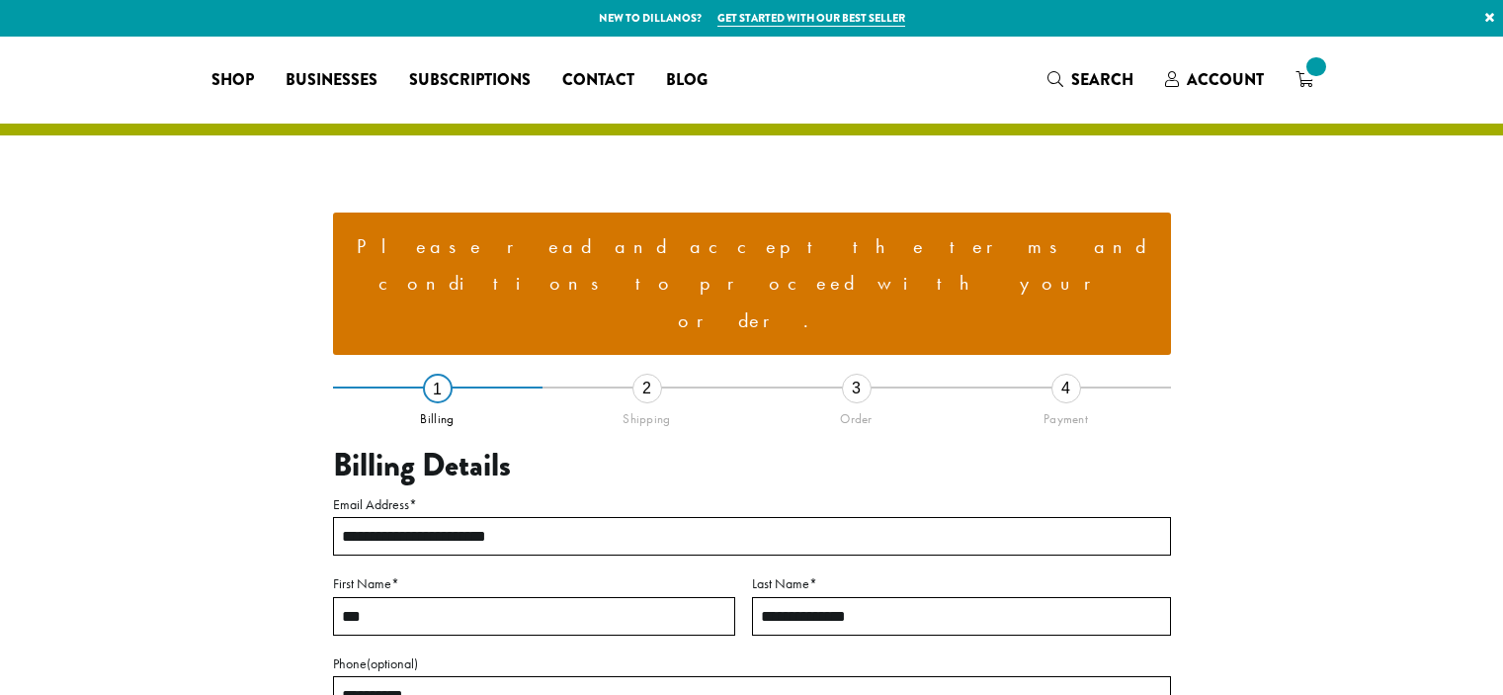
select select "**"
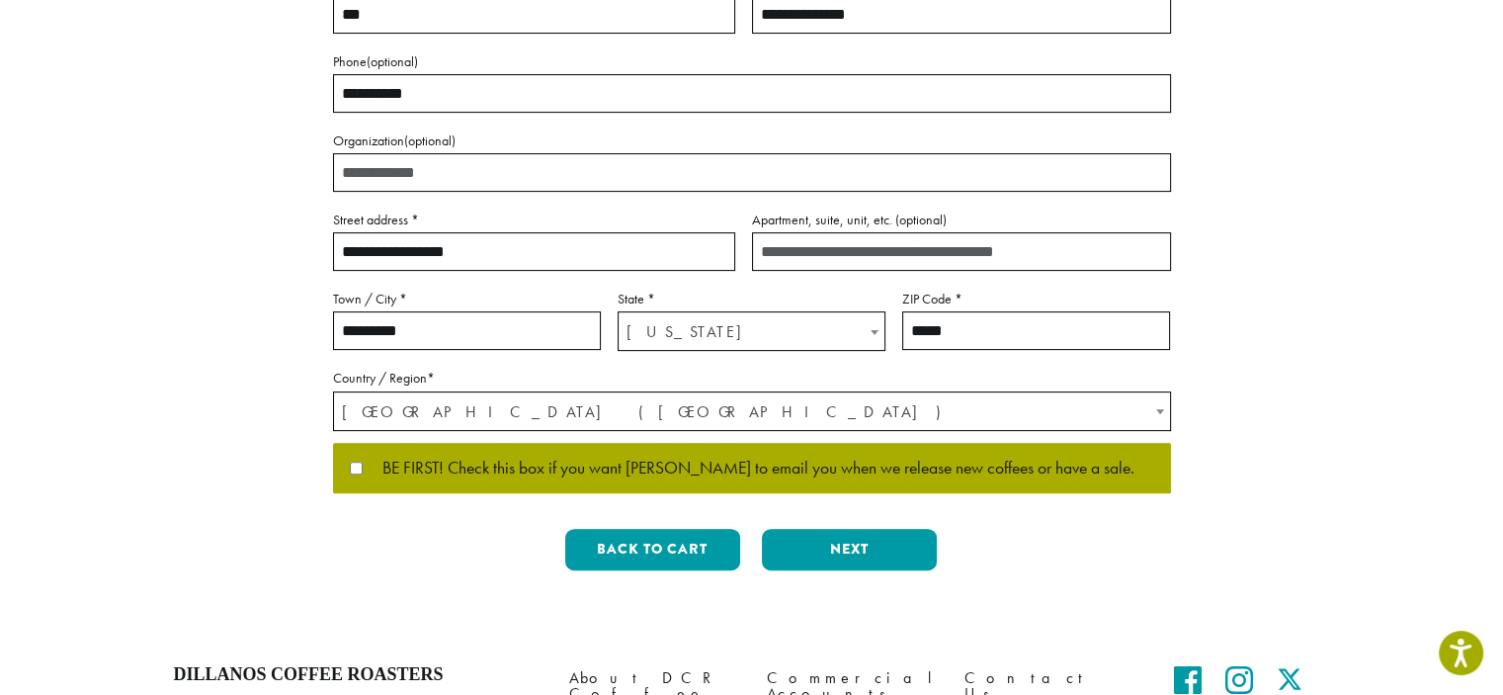
scroll to position [658, 0]
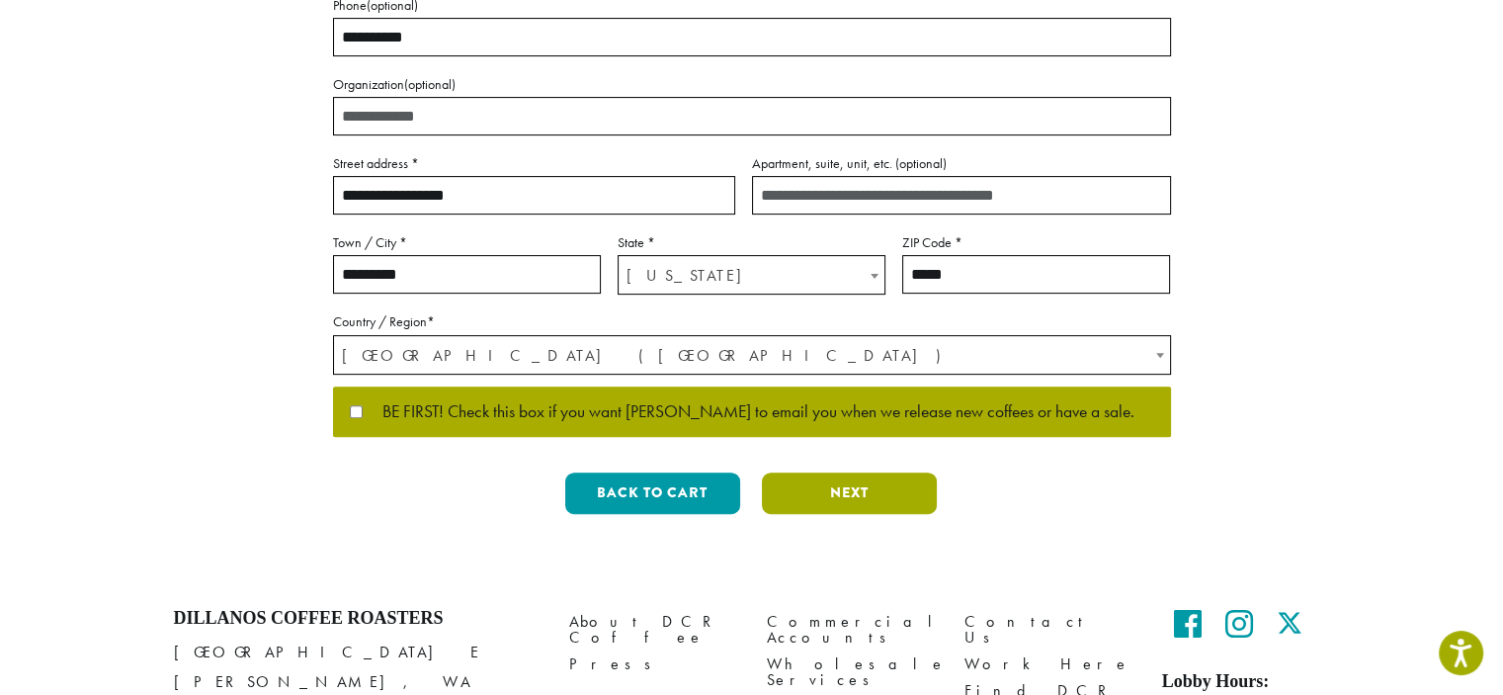
click at [866, 472] on button "Next" at bounding box center [849, 493] width 175 height 42
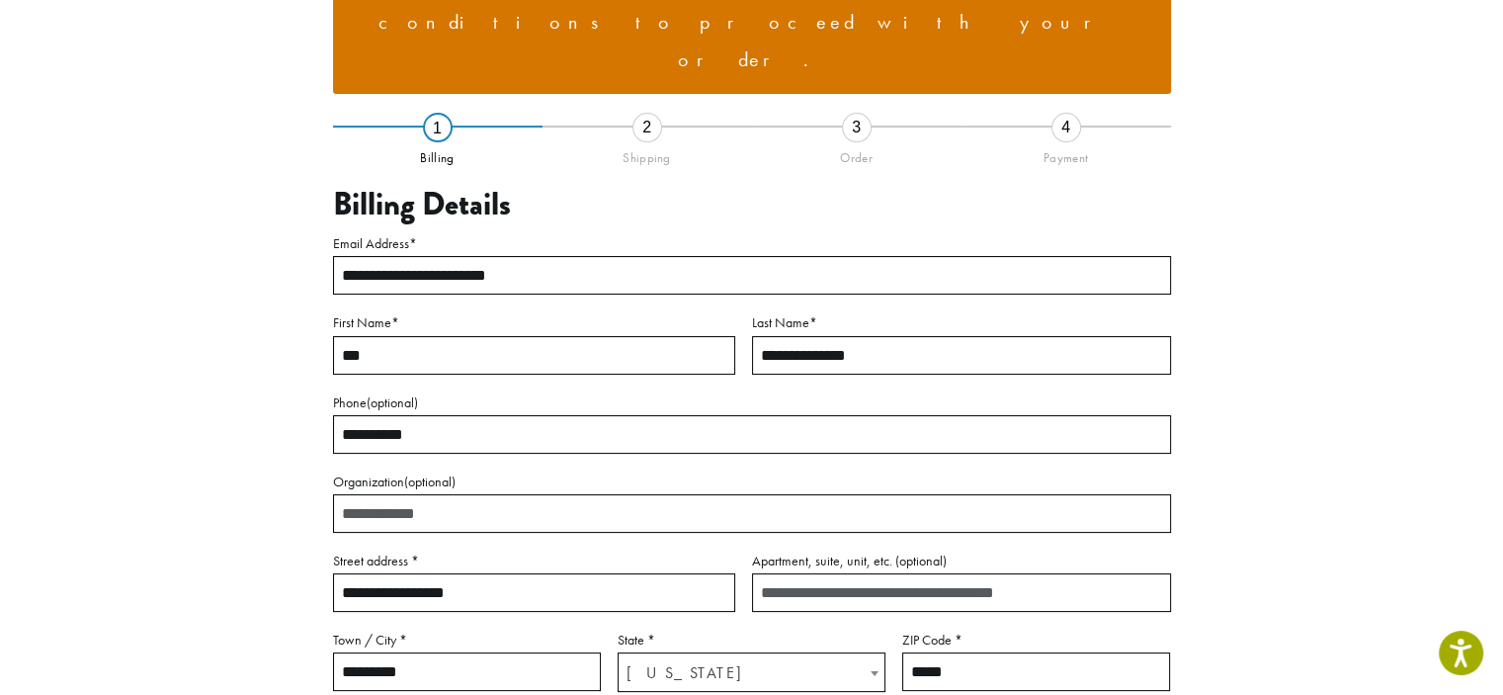
scroll to position [243, 0]
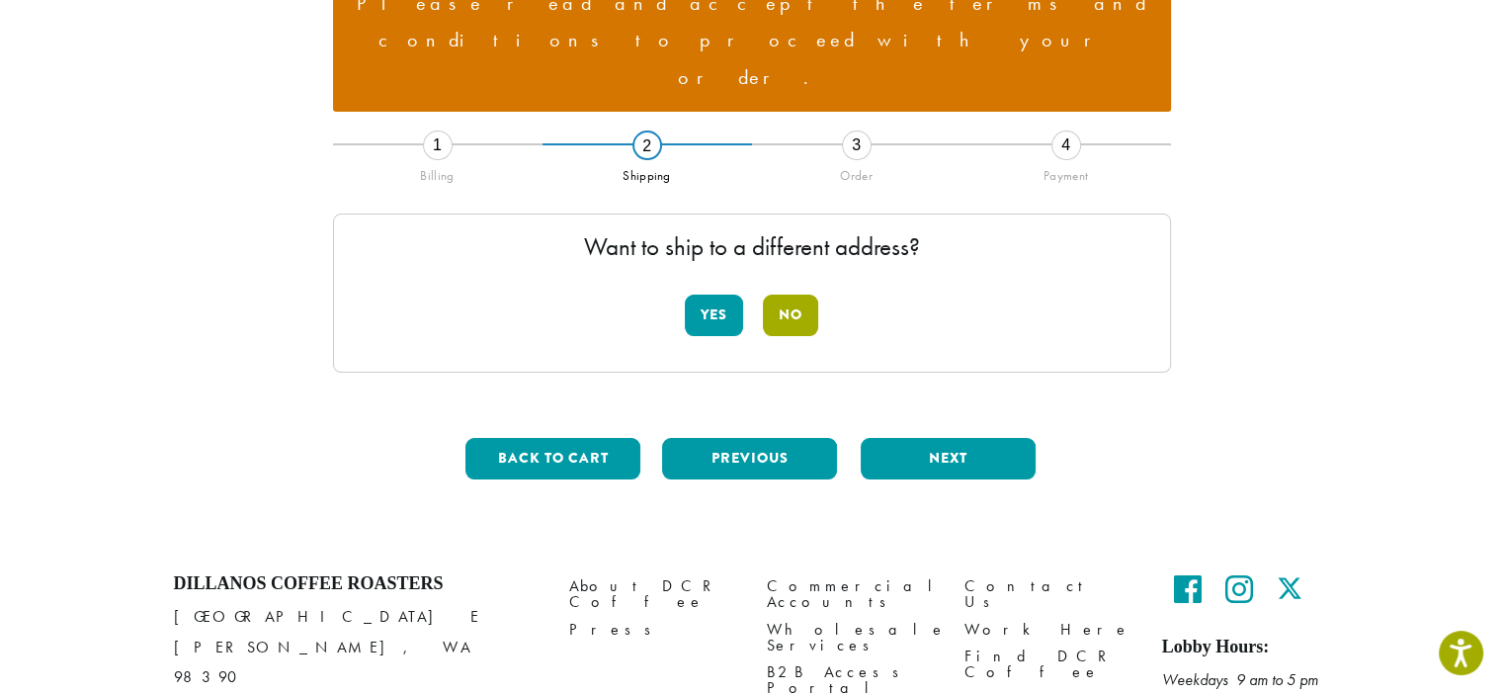
click at [809, 295] on button "No" at bounding box center [790, 316] width 55 height 42
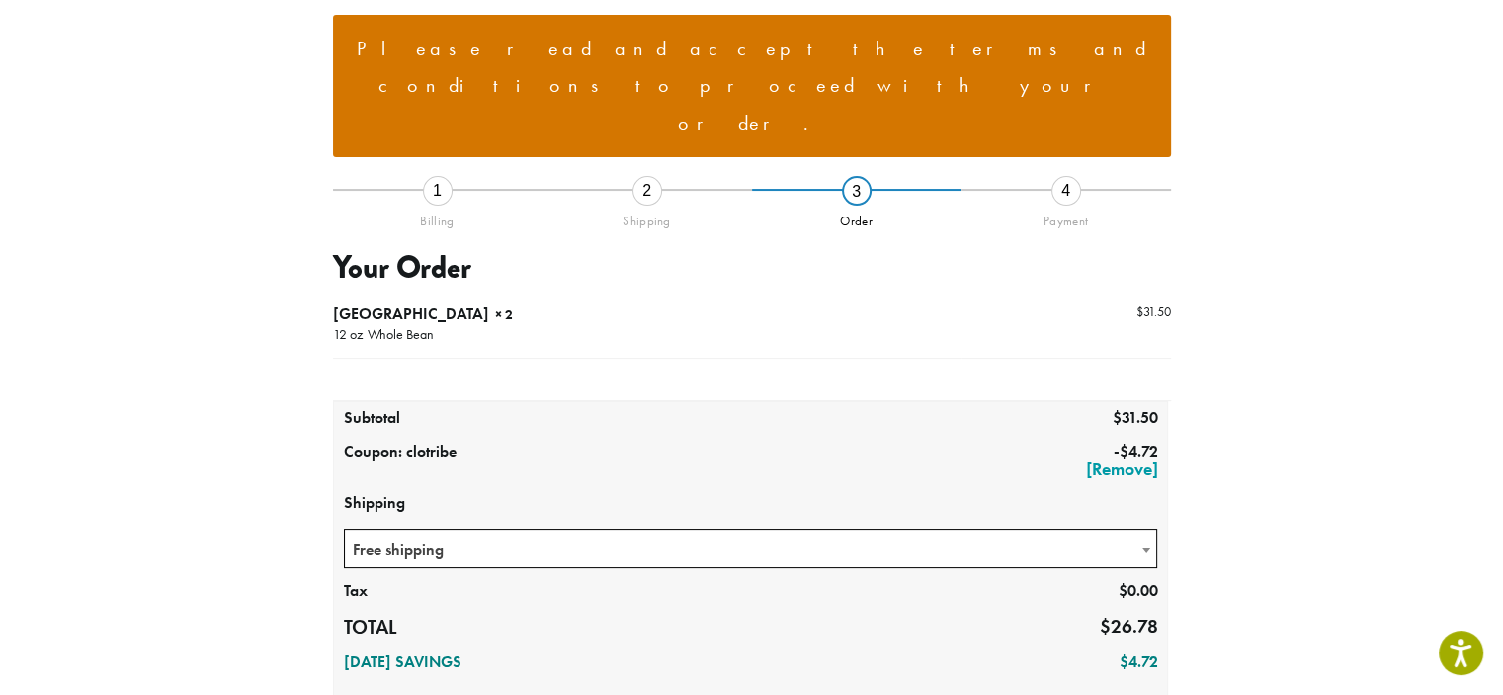
scroll to position [228, 0]
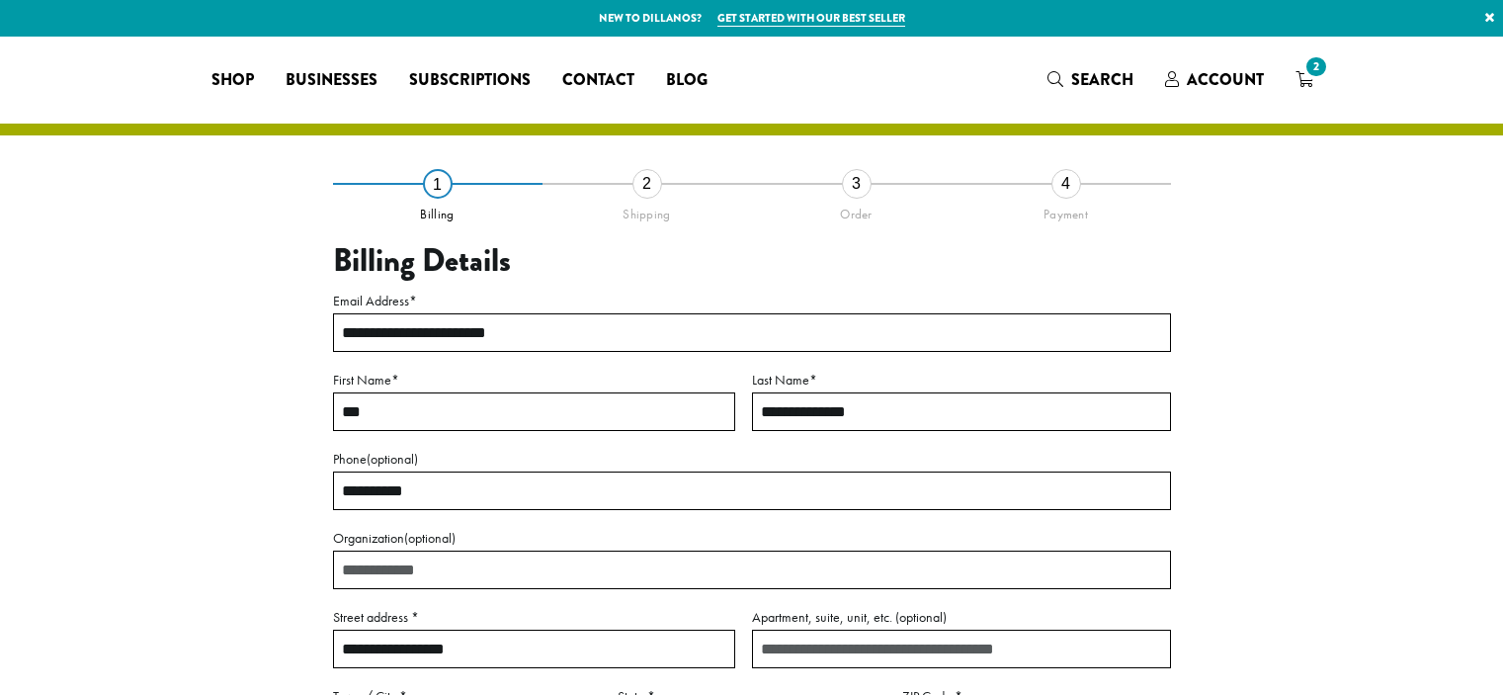
select select "**"
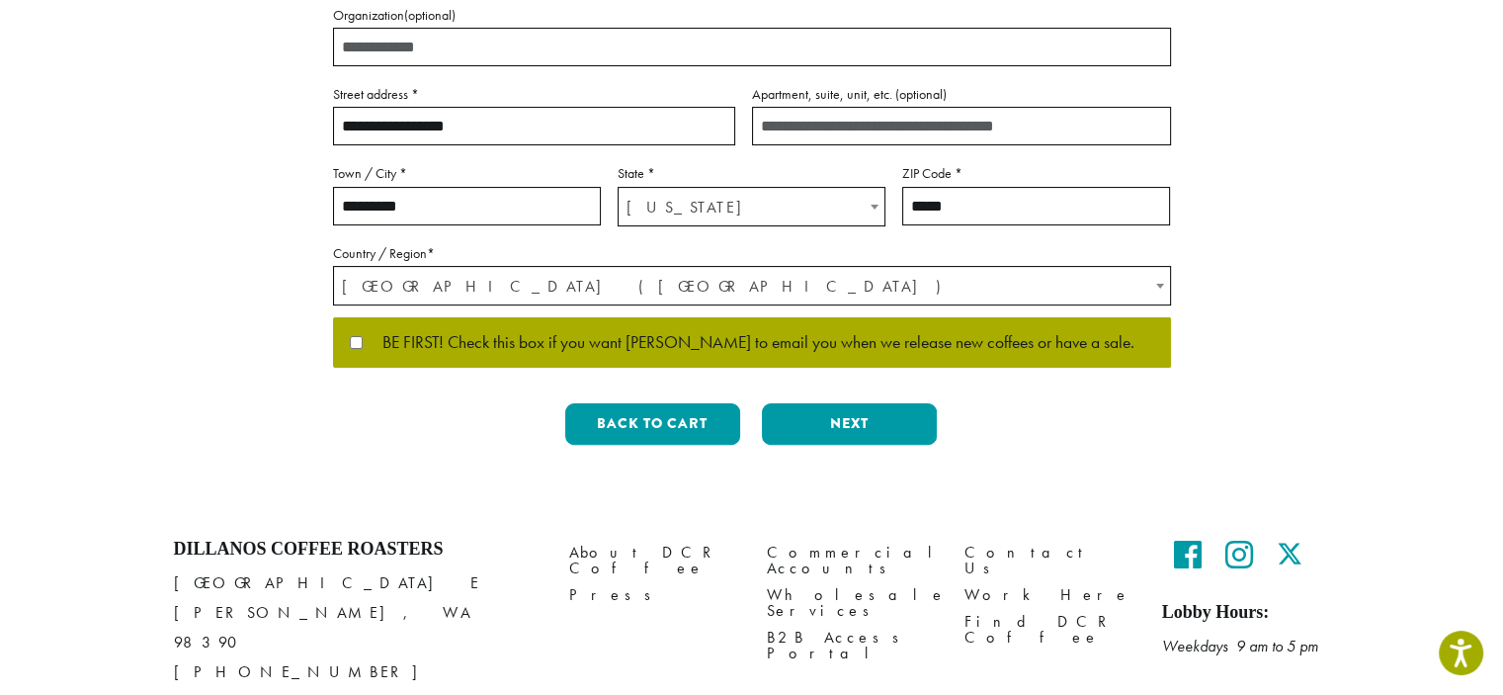
scroll to position [559, 0]
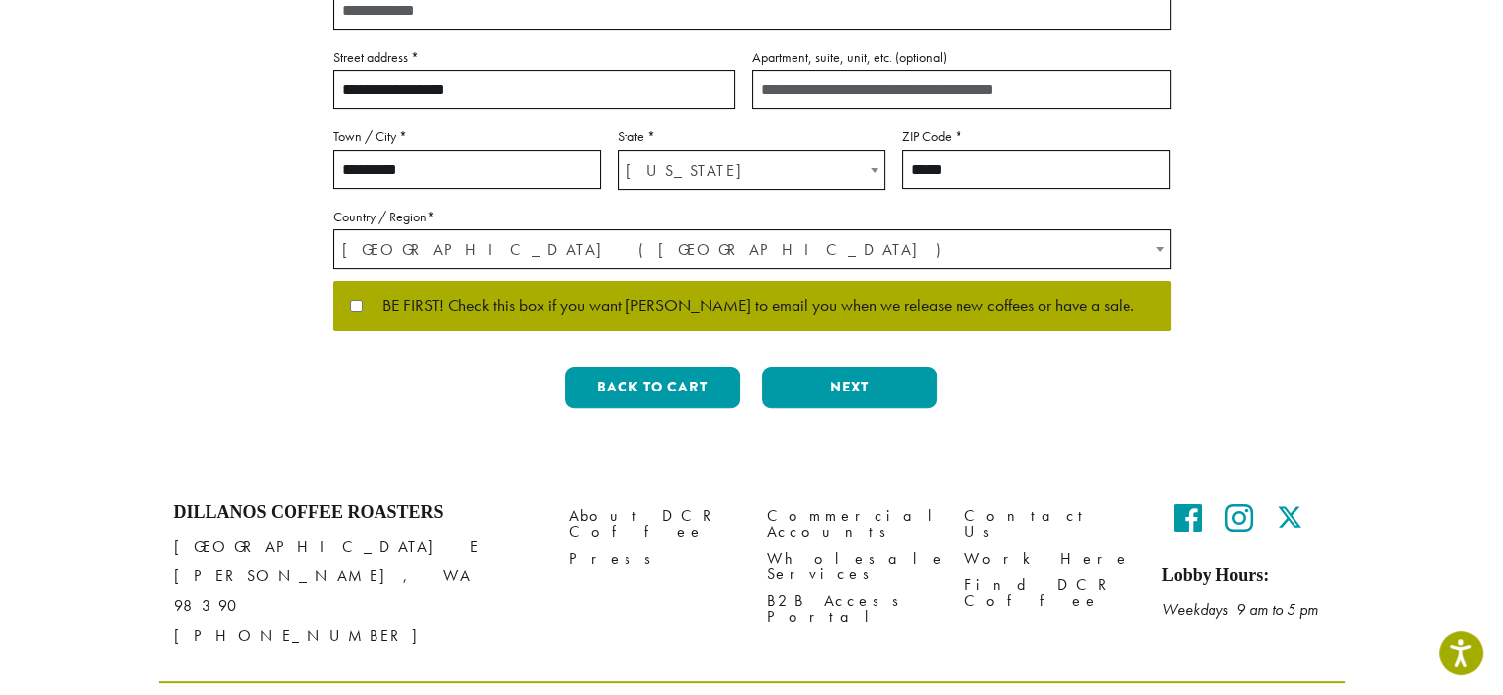
click at [835, 395] on button "Next" at bounding box center [849, 388] width 175 height 42
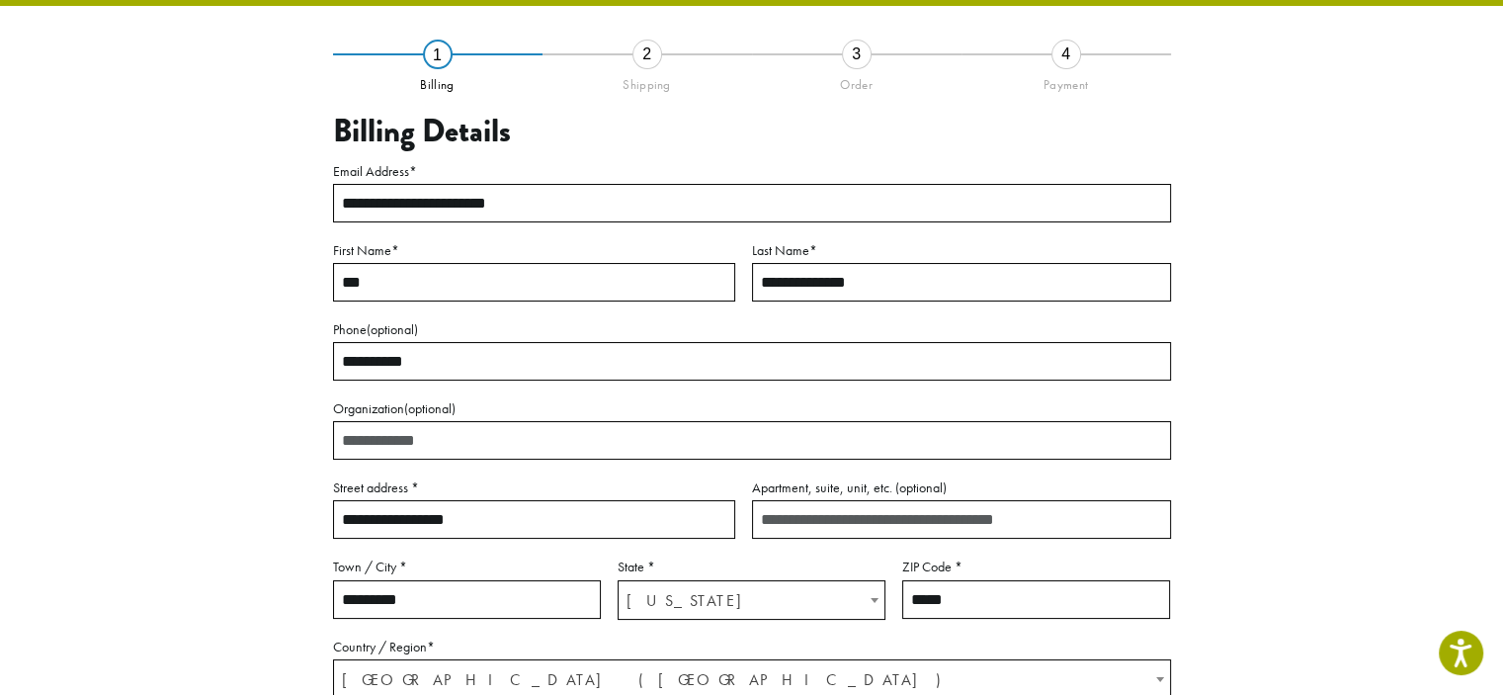
scroll to position [113, 0]
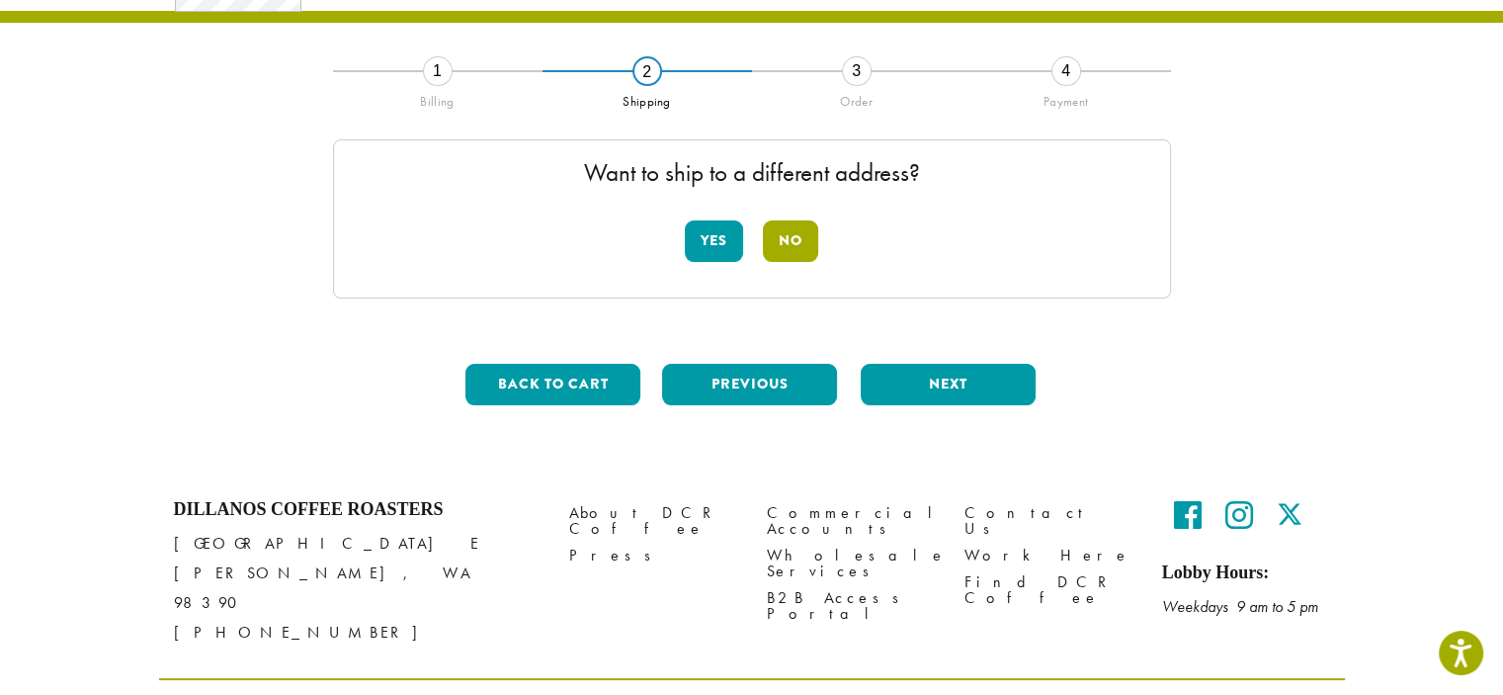
click at [806, 238] on button "No" at bounding box center [790, 241] width 55 height 42
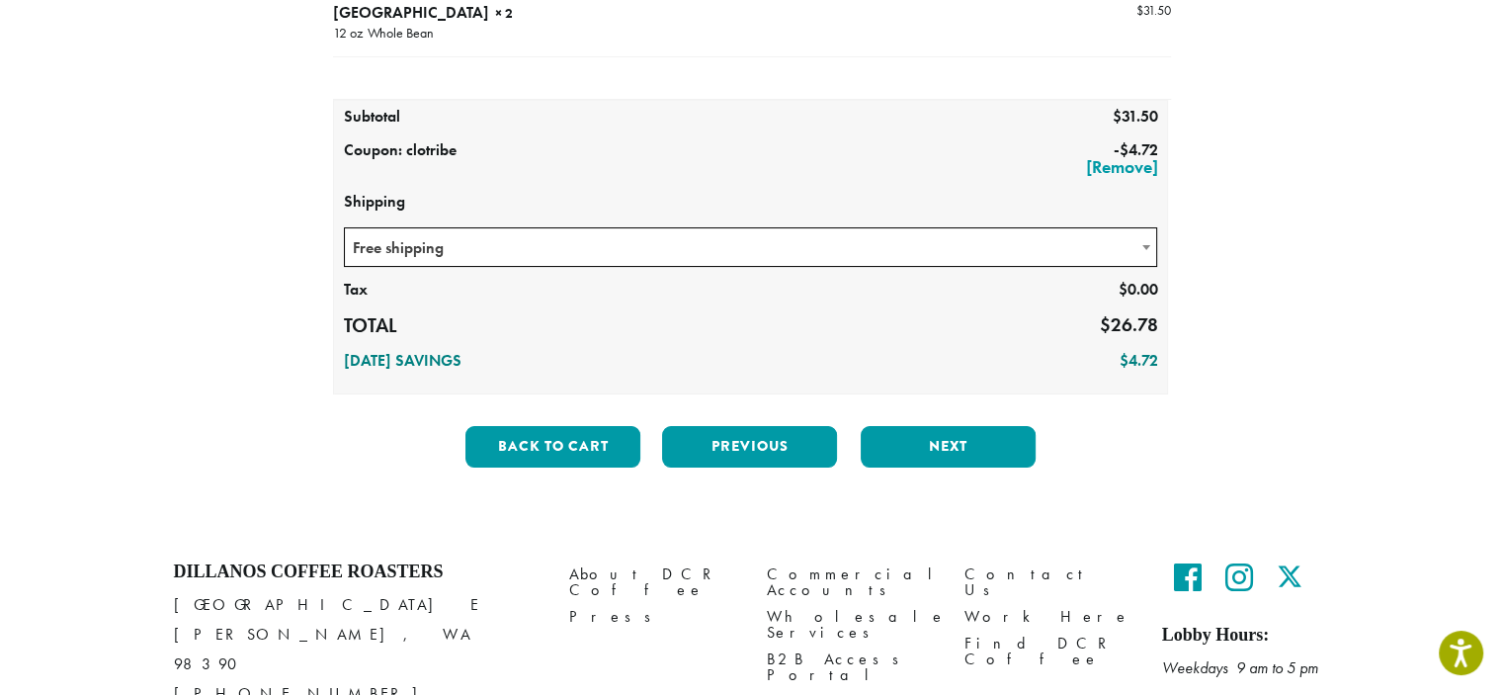
scroll to position [296, 0]
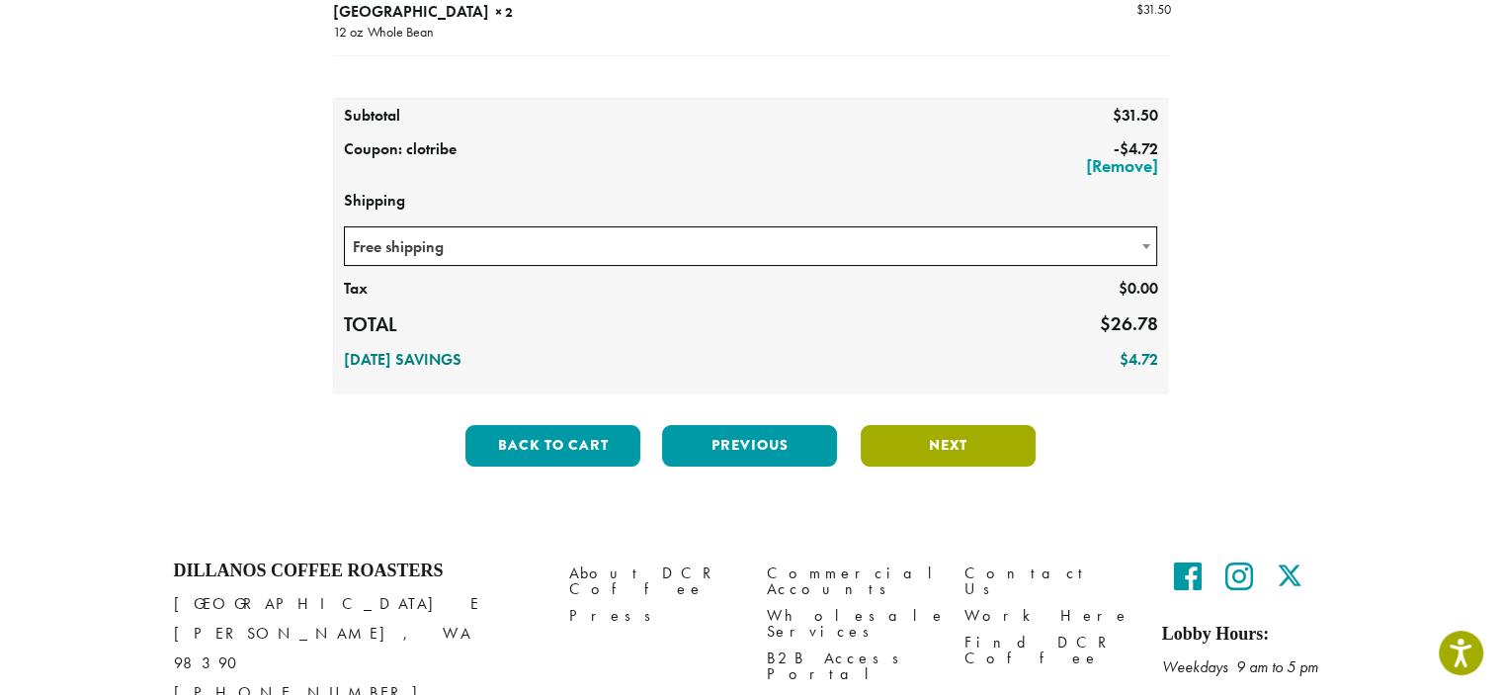
click at [945, 442] on button "Next" at bounding box center [948, 446] width 175 height 42
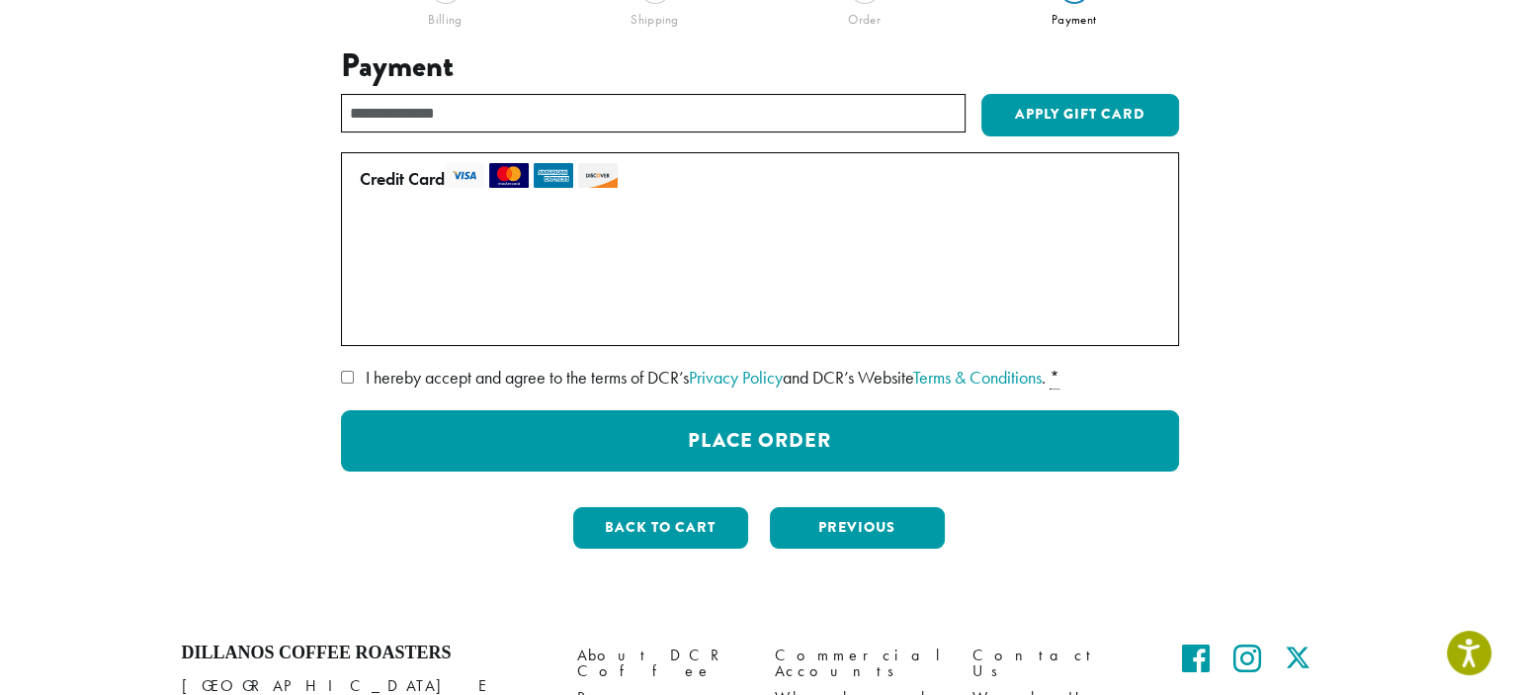
scroll to position [211, 0]
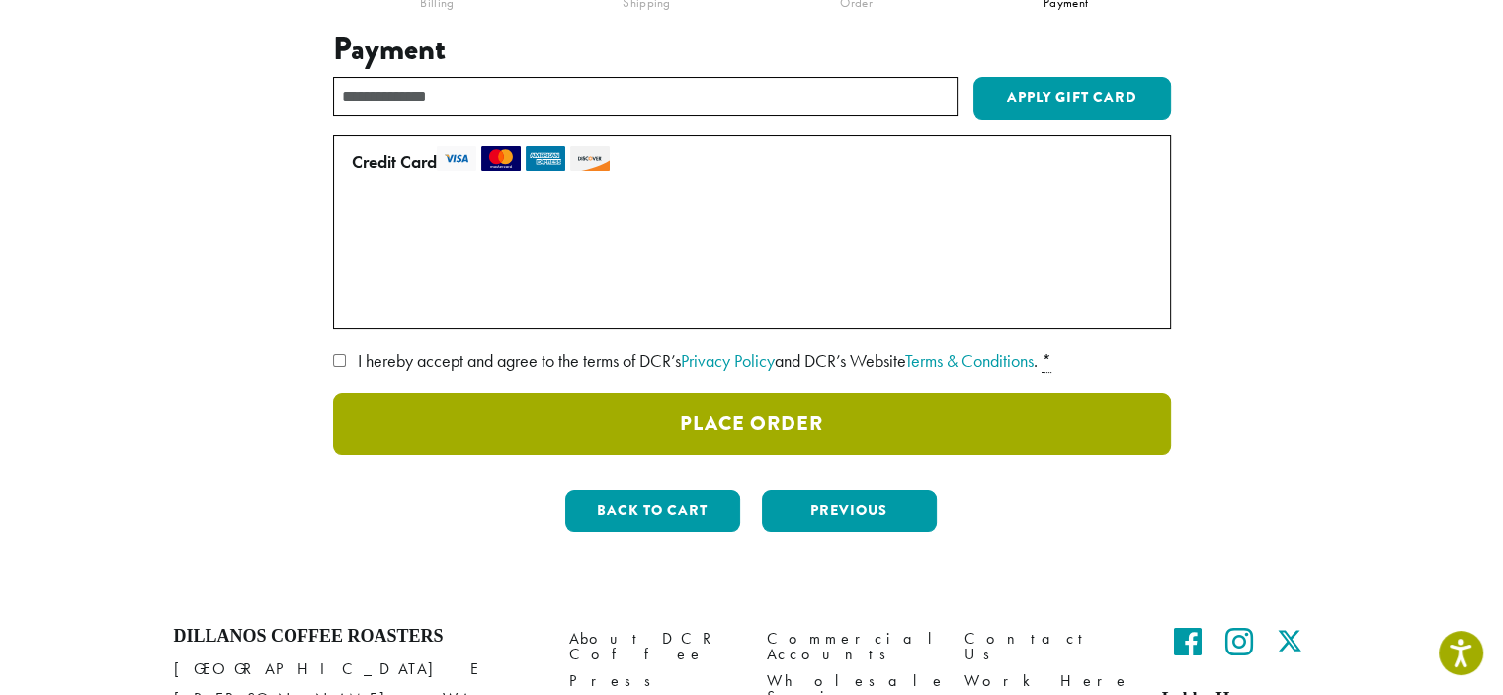
click at [763, 430] on button "Place Order" at bounding box center [752, 423] width 838 height 61
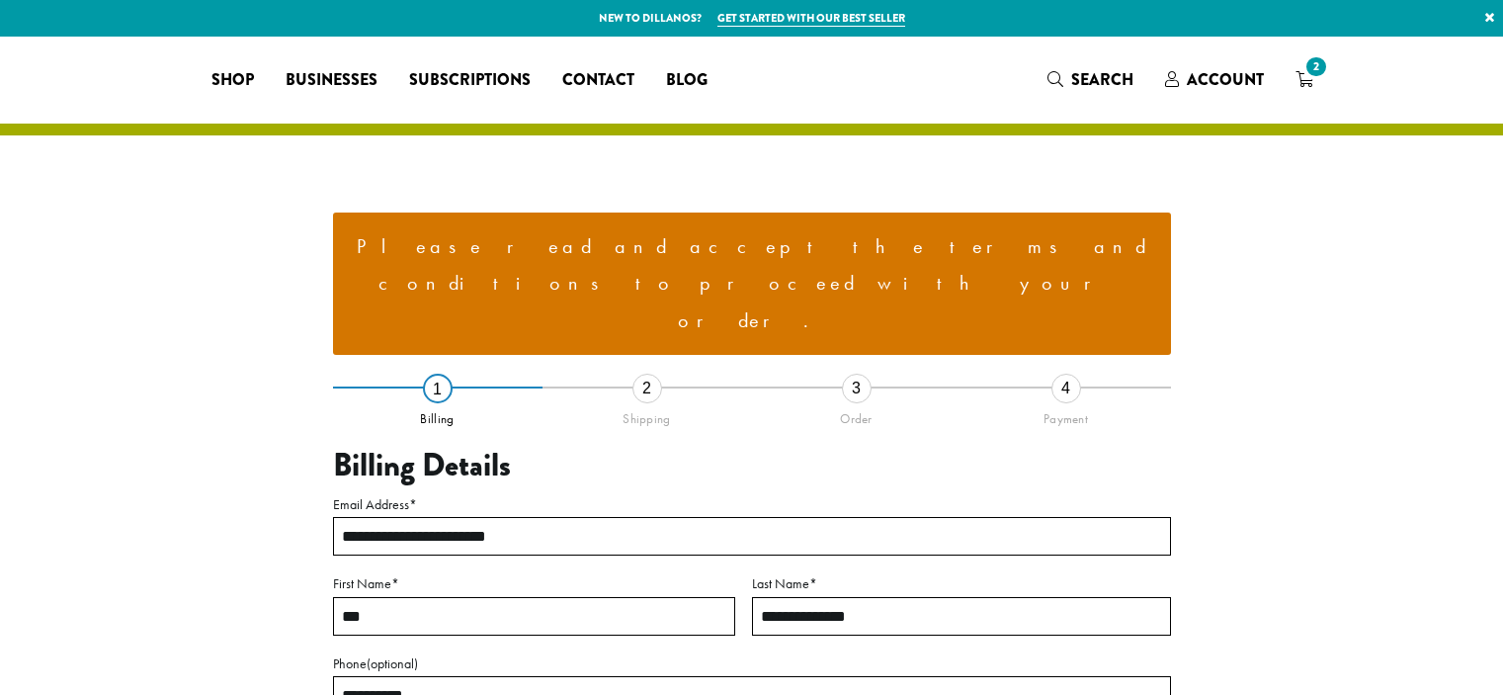
select select "**"
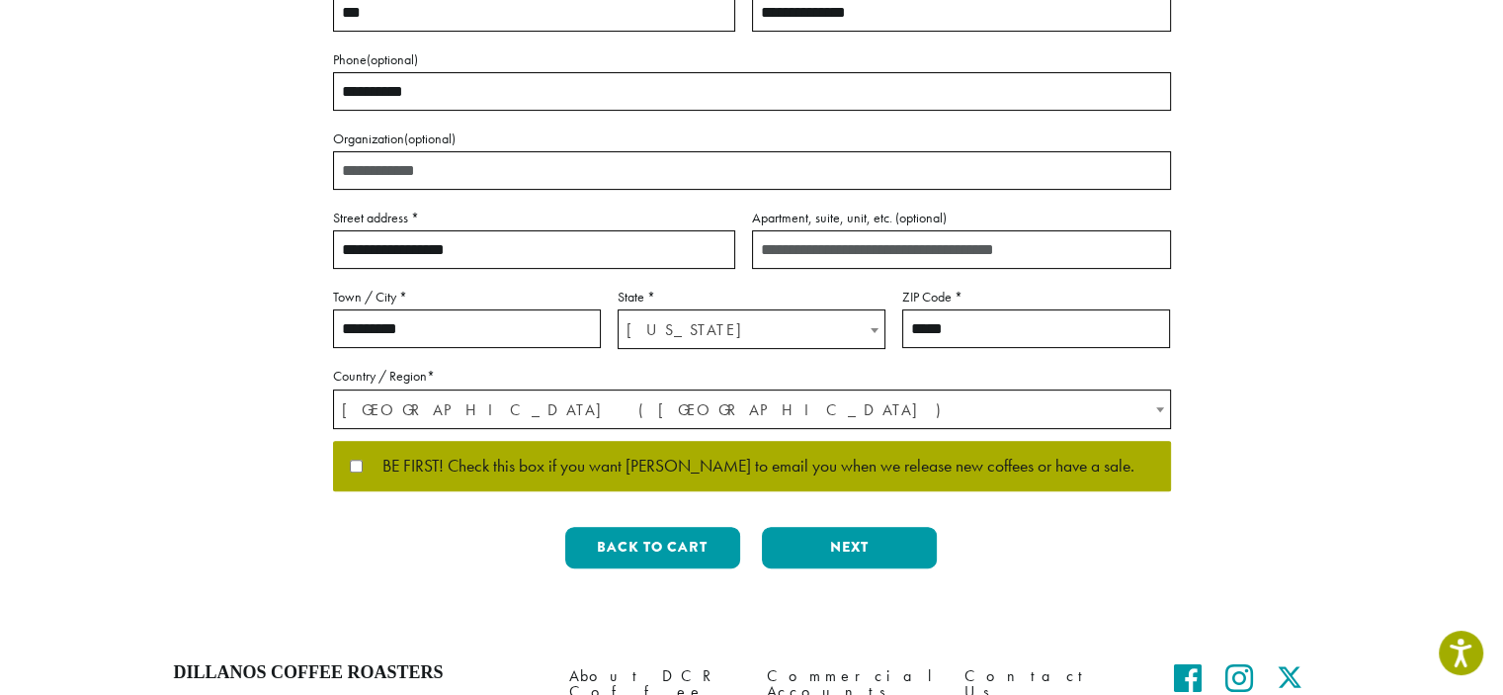
scroll to position [626, 0]
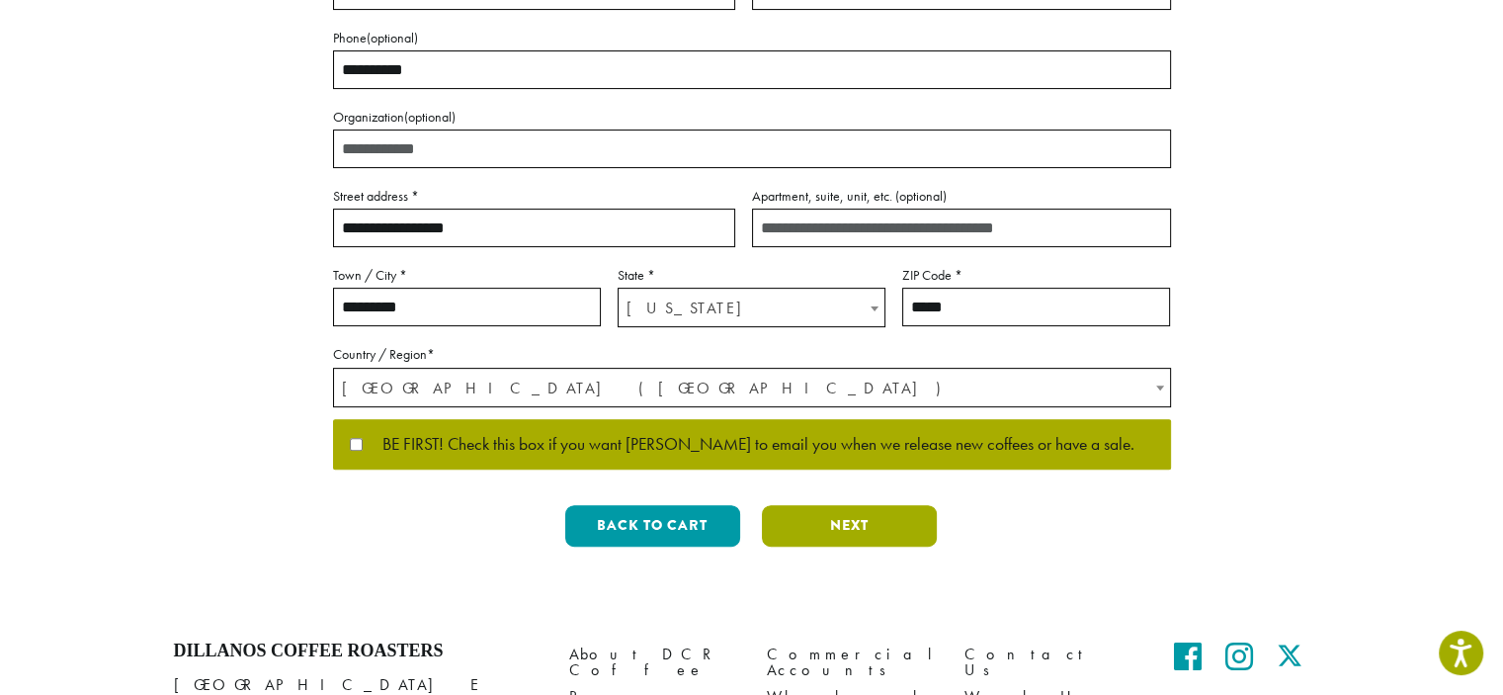
click at [876, 505] on button "Next" at bounding box center [849, 526] width 175 height 42
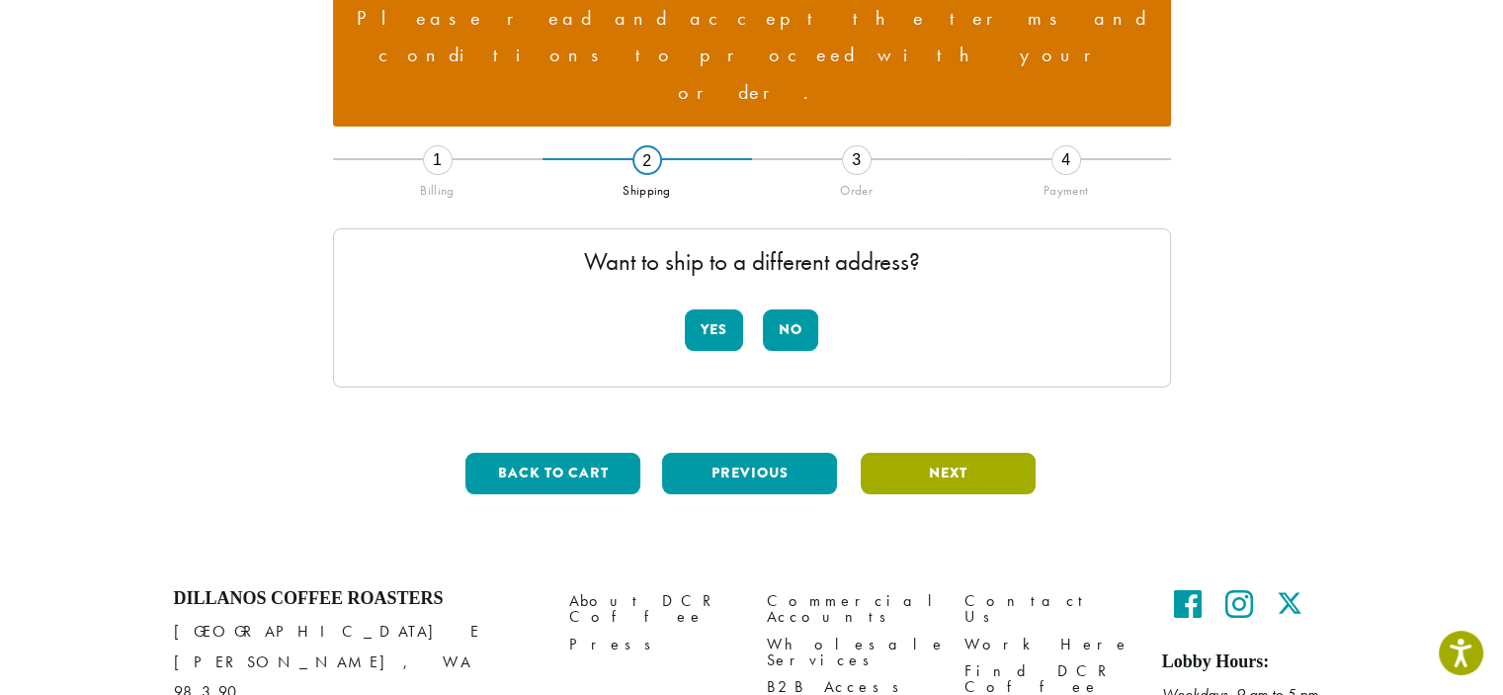
scroll to position [268, 0]
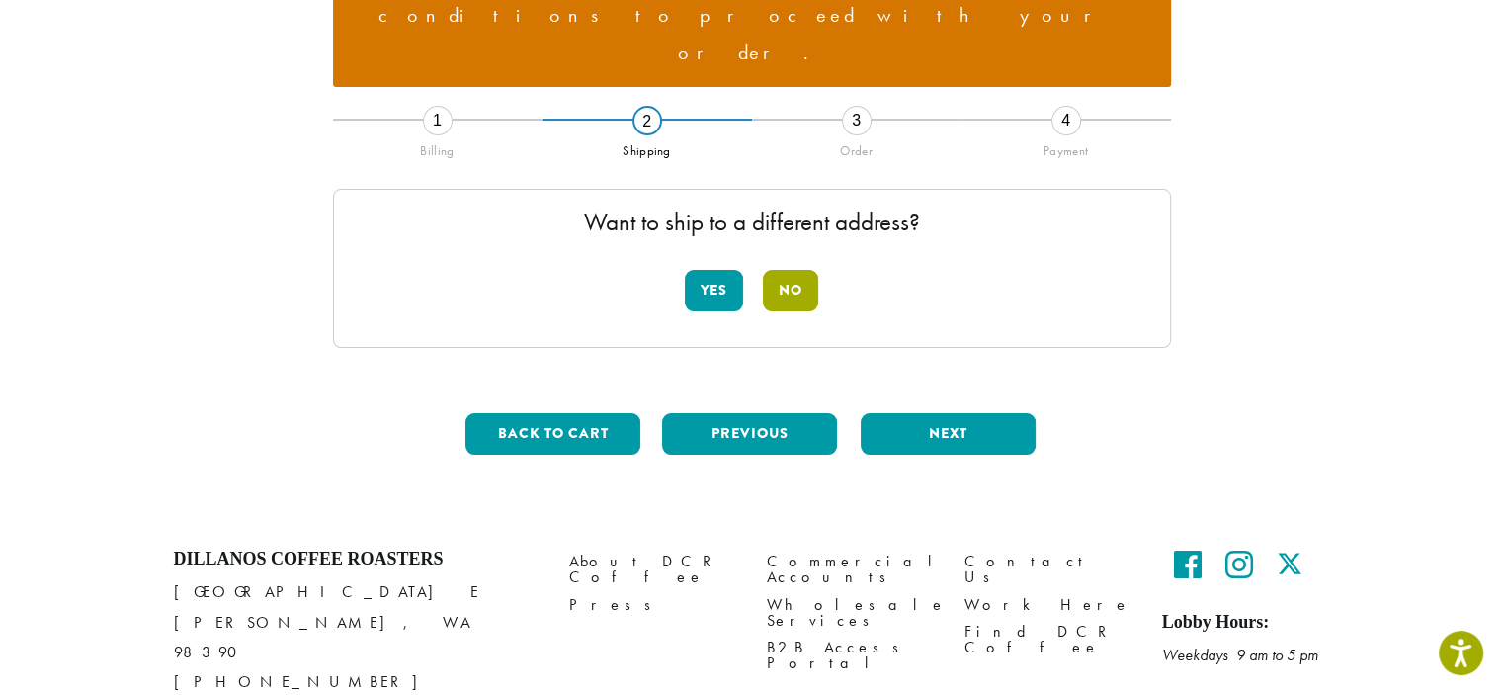
click at [783, 270] on button "No" at bounding box center [790, 291] width 55 height 42
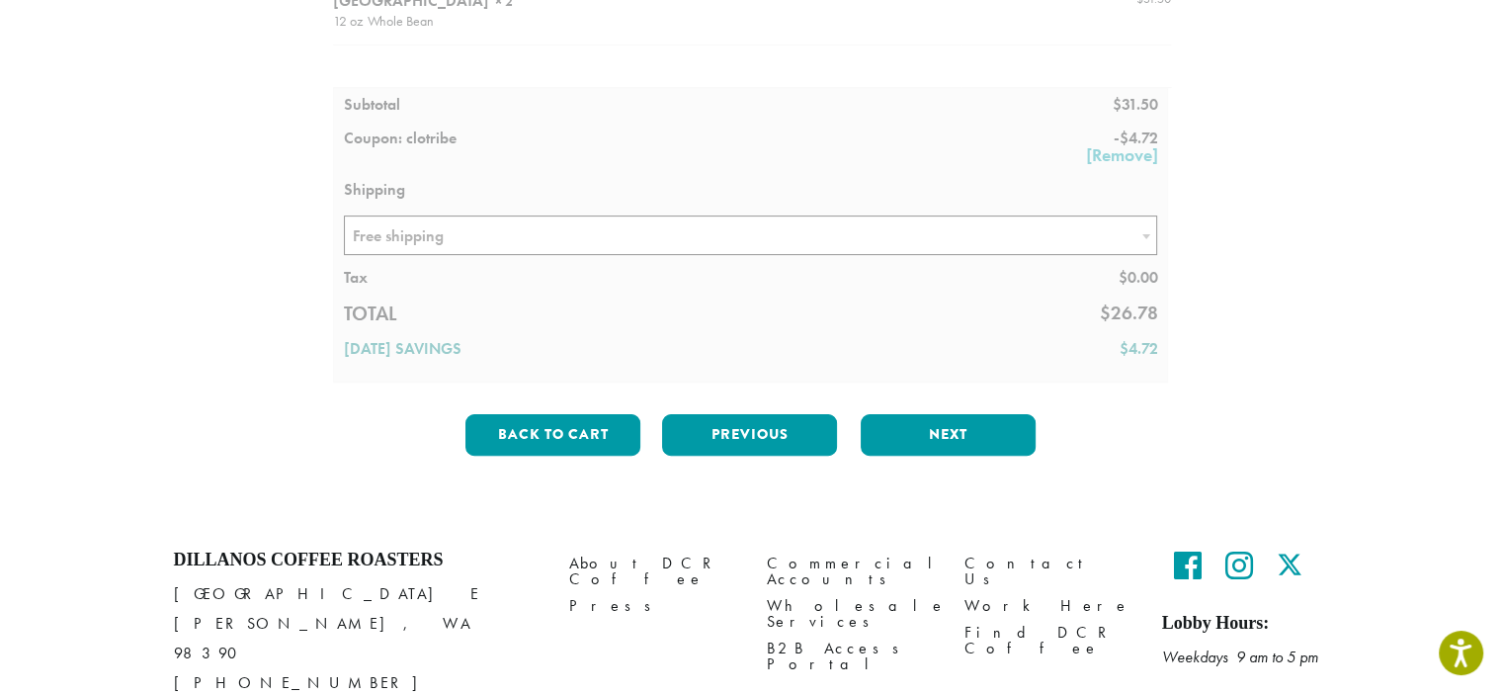
scroll to position [512, 0]
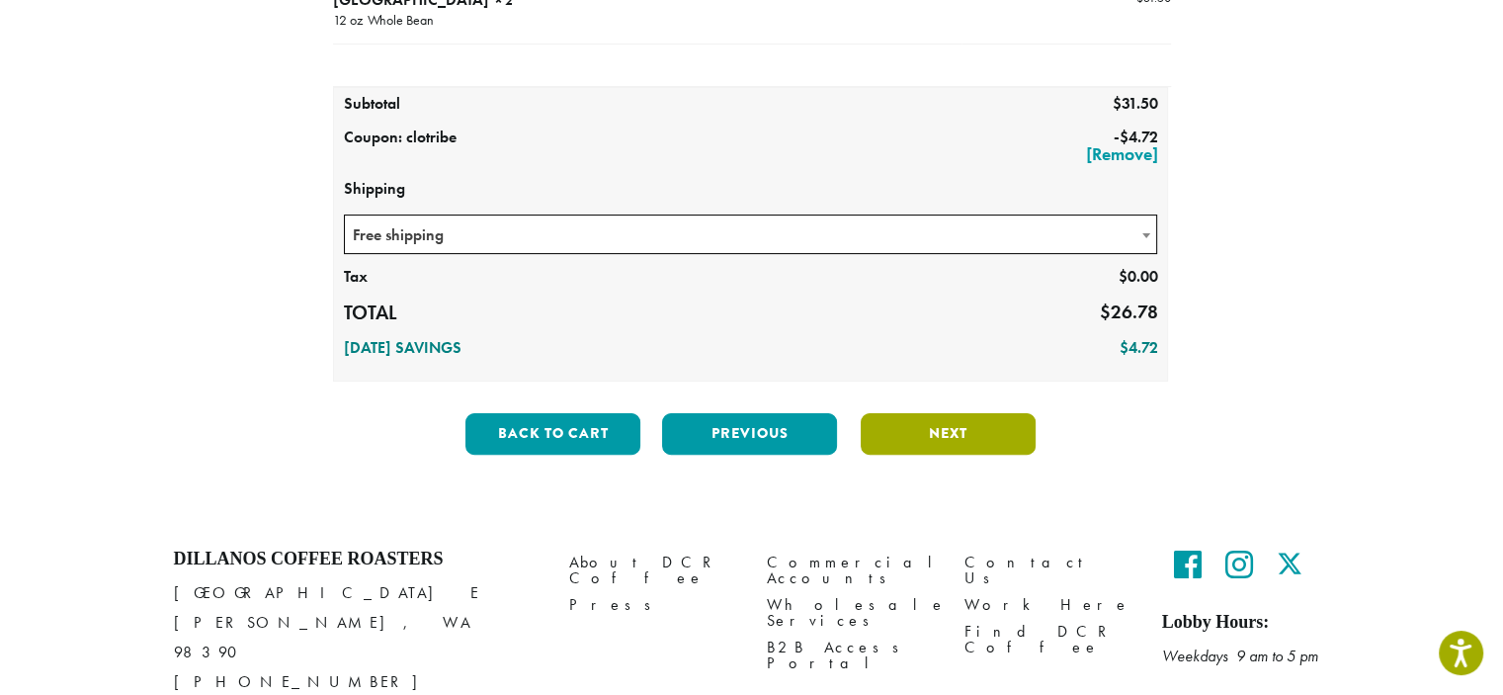
click at [984, 413] on button "Next" at bounding box center [948, 434] width 175 height 42
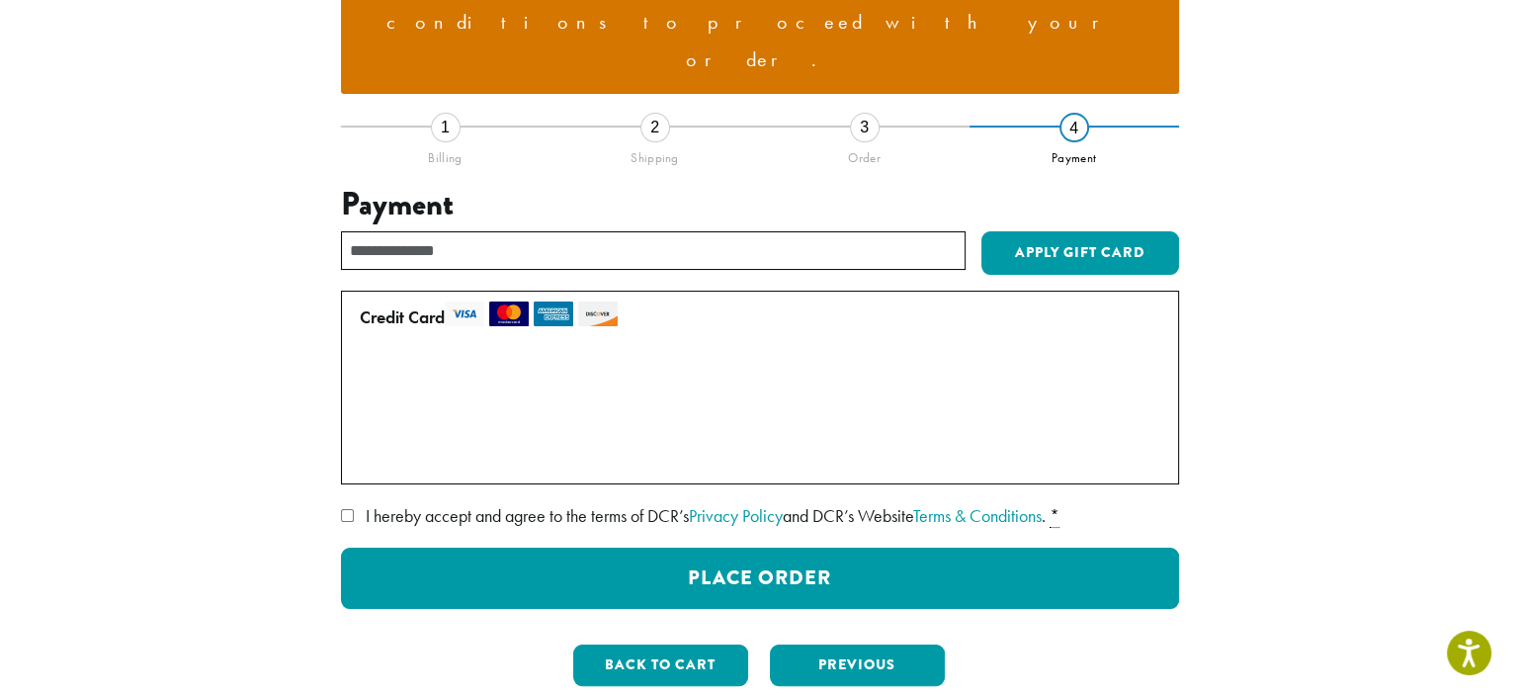
scroll to position [277, 0]
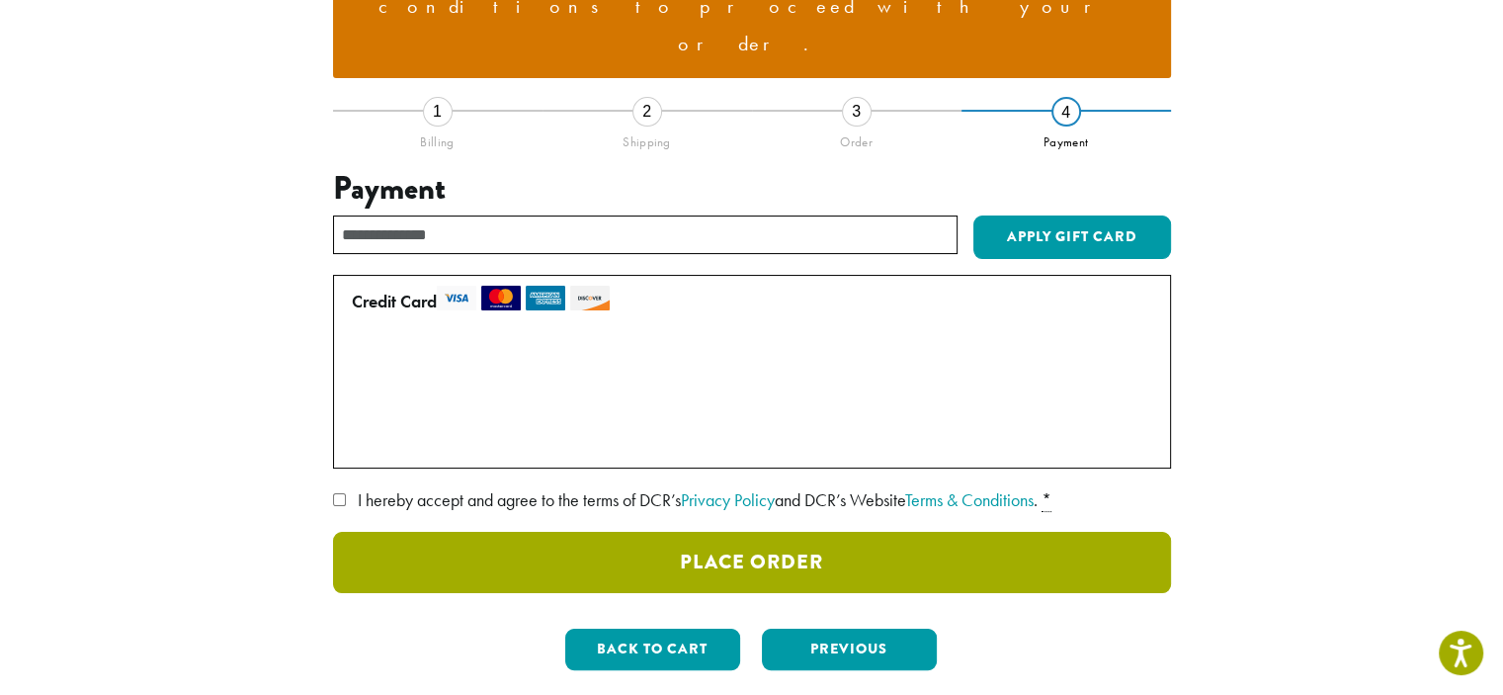
click at [832, 532] on button "Place Order" at bounding box center [752, 562] width 838 height 61
